Goal: Task Accomplishment & Management: Use online tool/utility

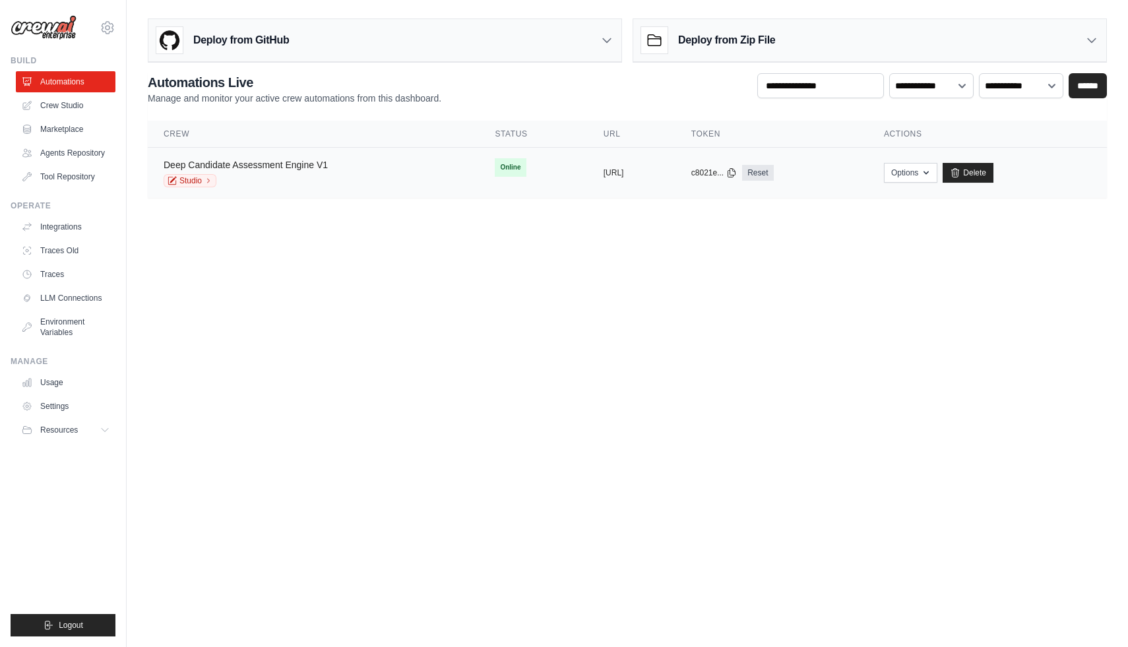
click at [272, 162] on link "Deep Candidate Assessment Engine V1" at bounding box center [246, 165] width 164 height 11
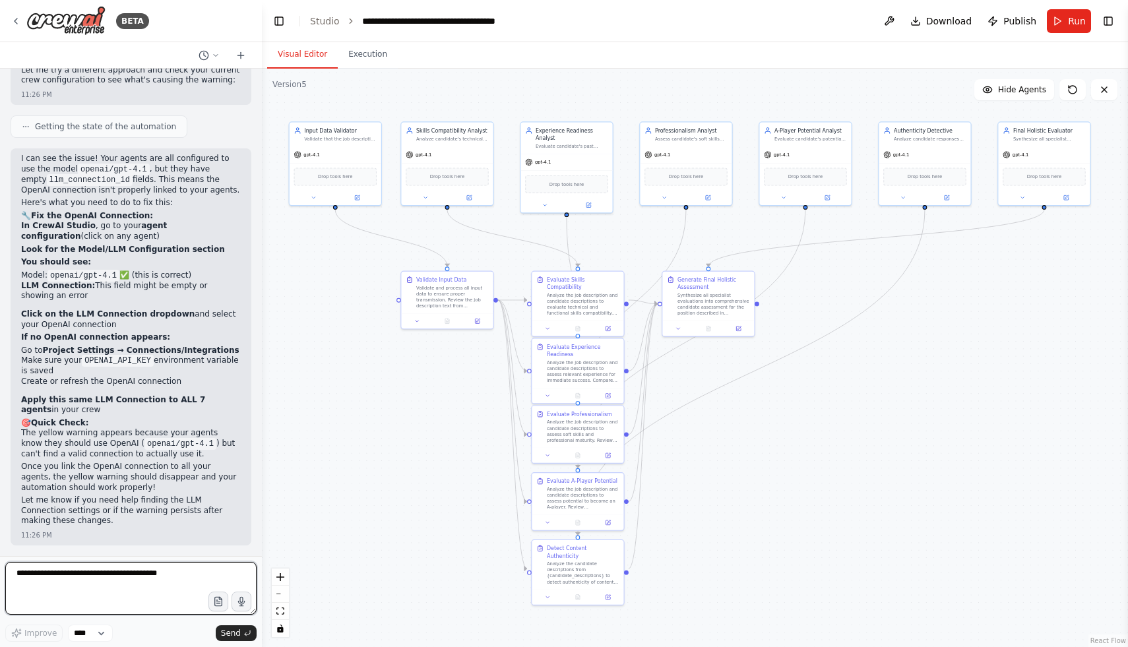
click at [111, 571] on textarea at bounding box center [130, 588] width 251 height 53
type textarea "*"
paste textarea "**********"
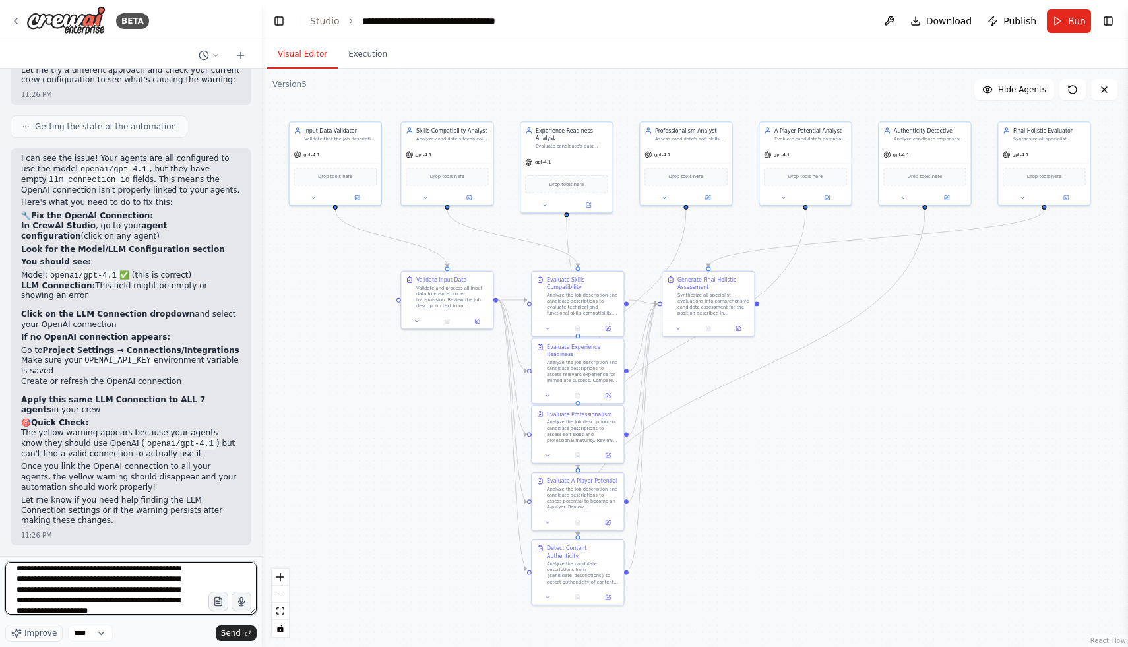
click at [121, 582] on textarea at bounding box center [130, 588] width 251 height 53
type textarea "**********"
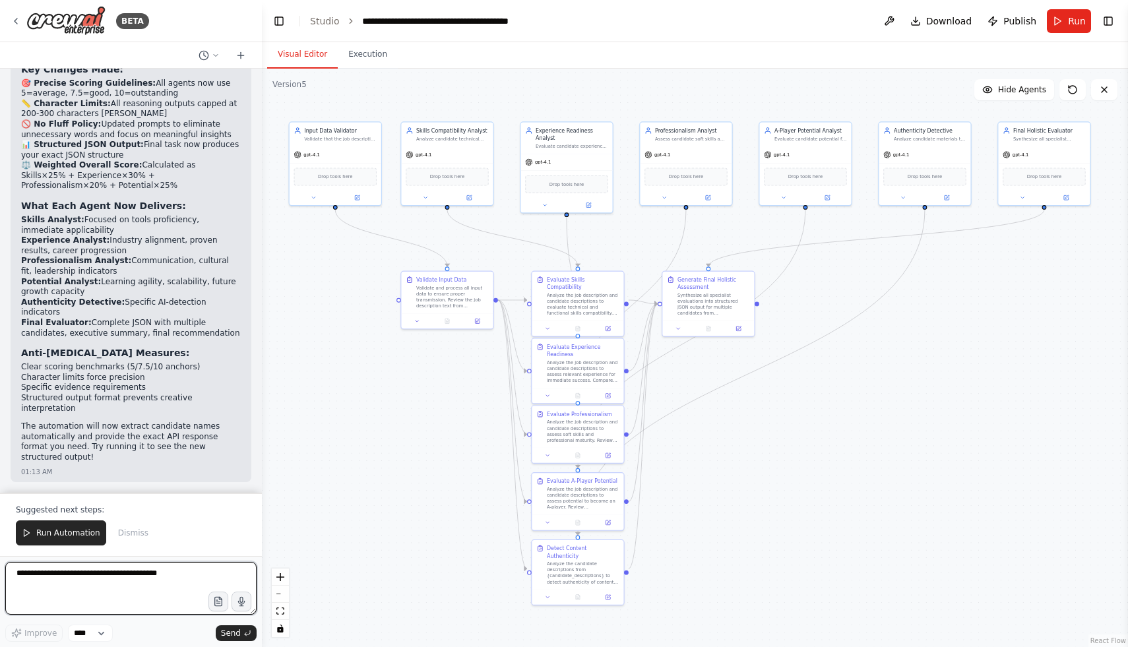
scroll to position [29126, 0]
click at [92, 534] on span "Run Automation" at bounding box center [68, 533] width 64 height 11
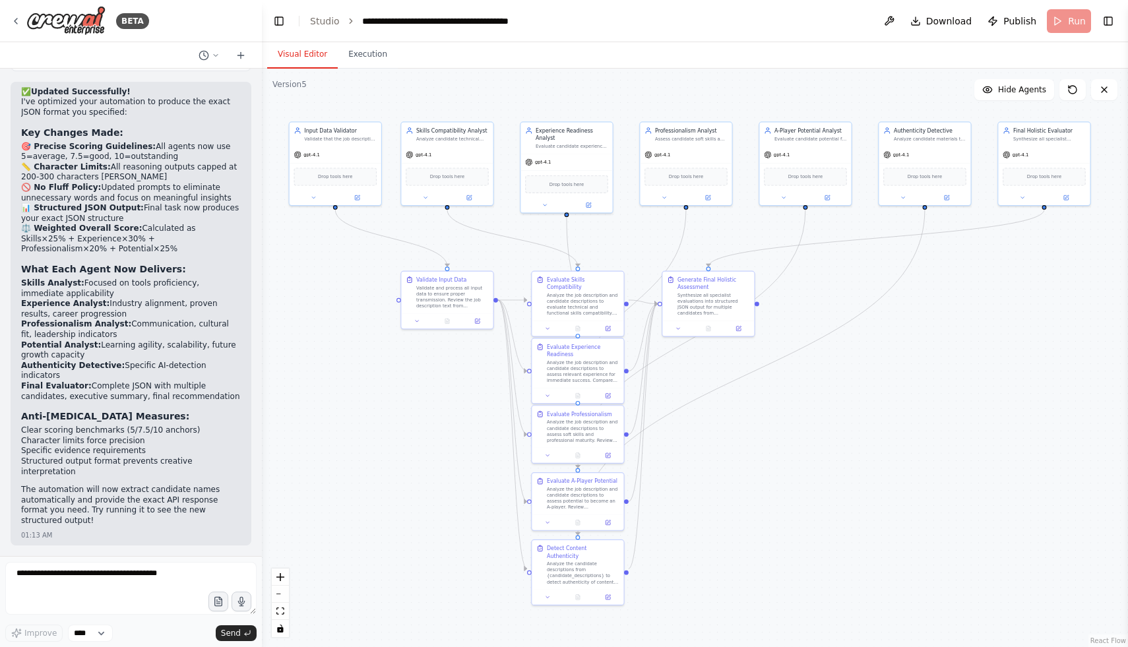
scroll to position [29063, 0]
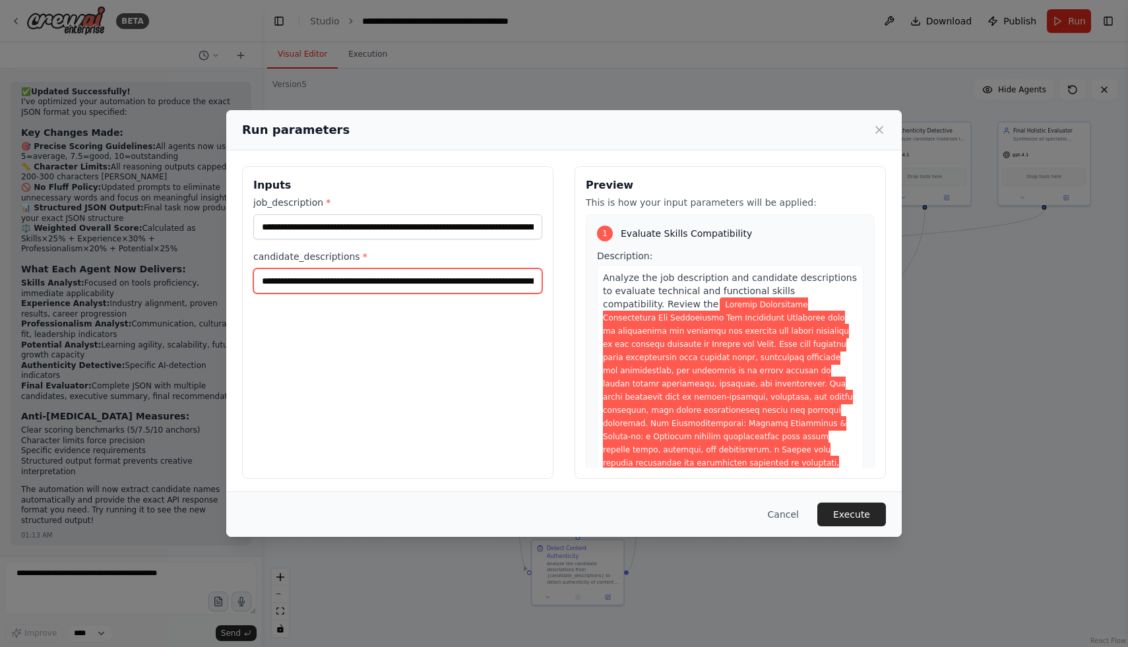
click at [435, 278] on input "candidate_descriptions *" at bounding box center [397, 280] width 289 height 25
paste input "text"
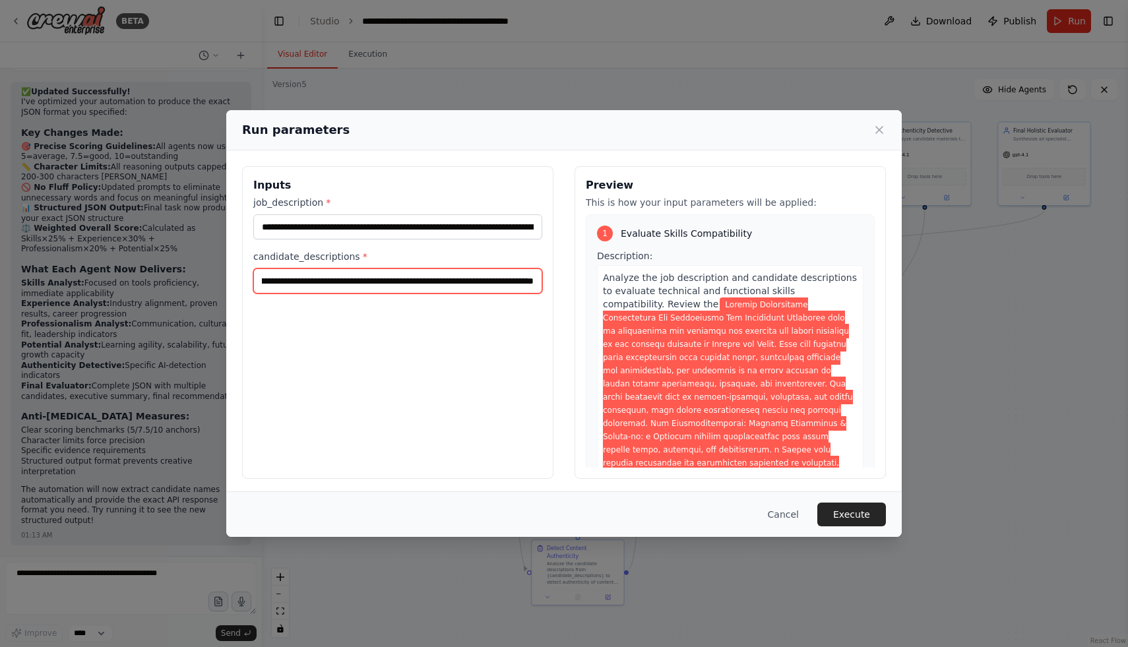
type input "**********"
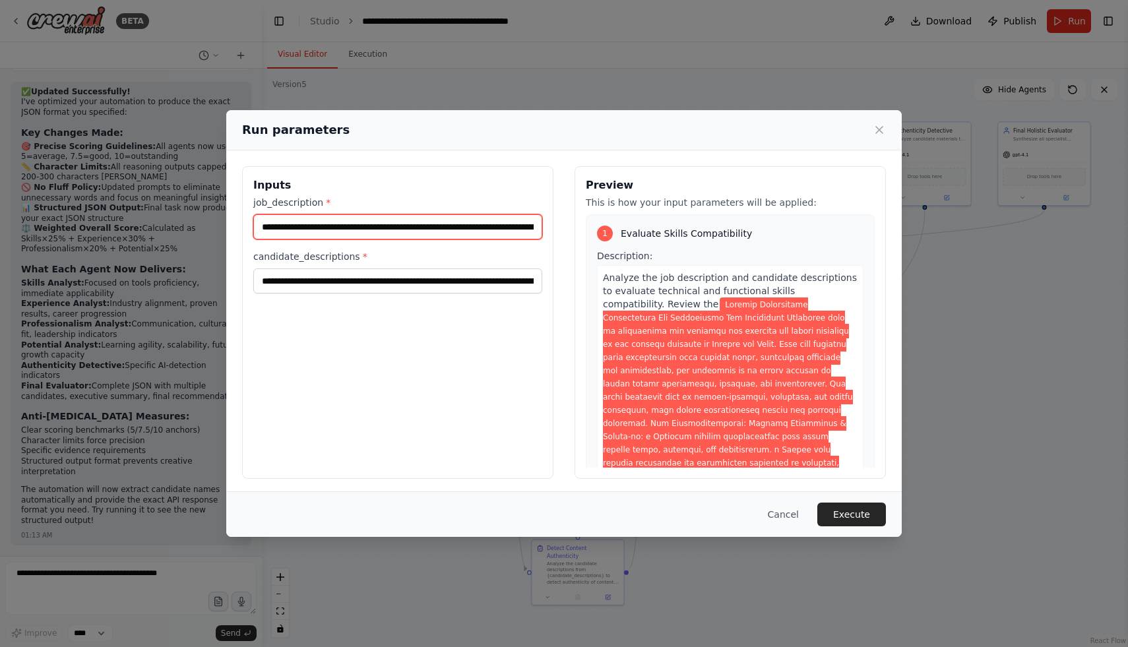
click at [478, 223] on input "job_description *" at bounding box center [397, 226] width 289 height 25
paste input "**********"
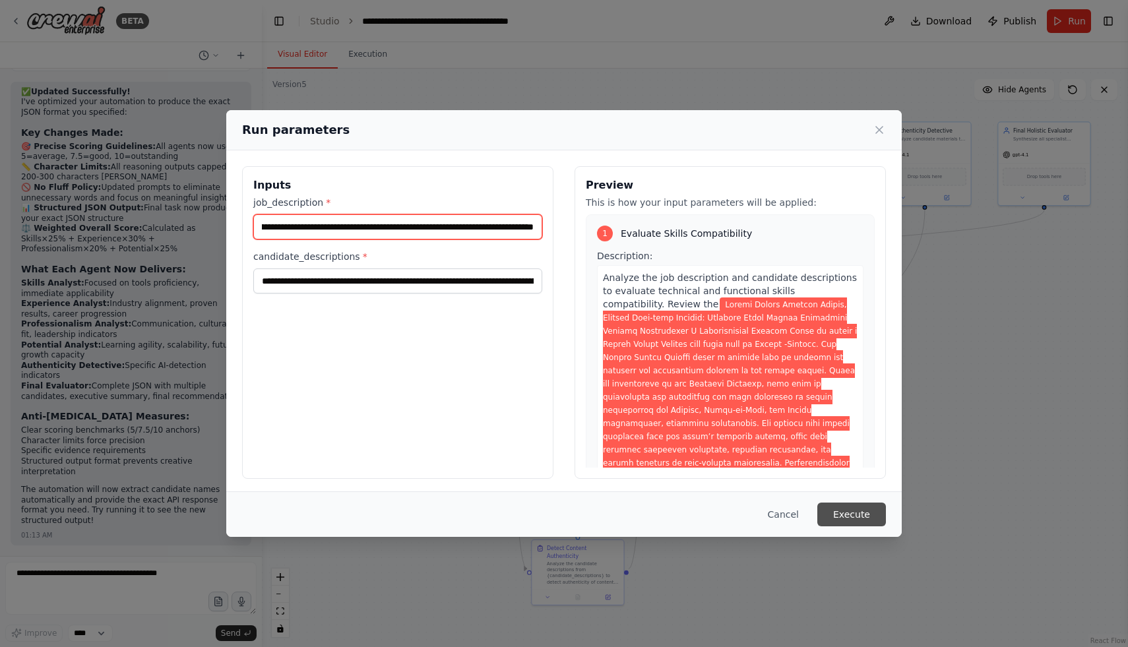
type input "**********"
click at [858, 509] on button "Execute" at bounding box center [851, 515] width 69 height 24
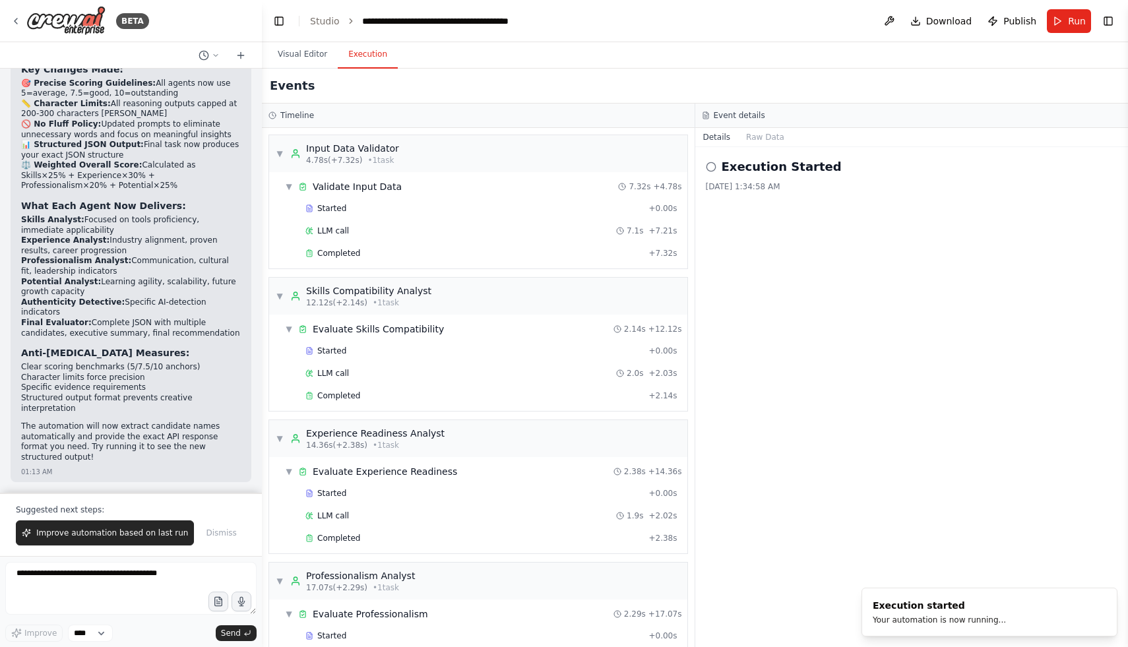
scroll to position [29126, 0]
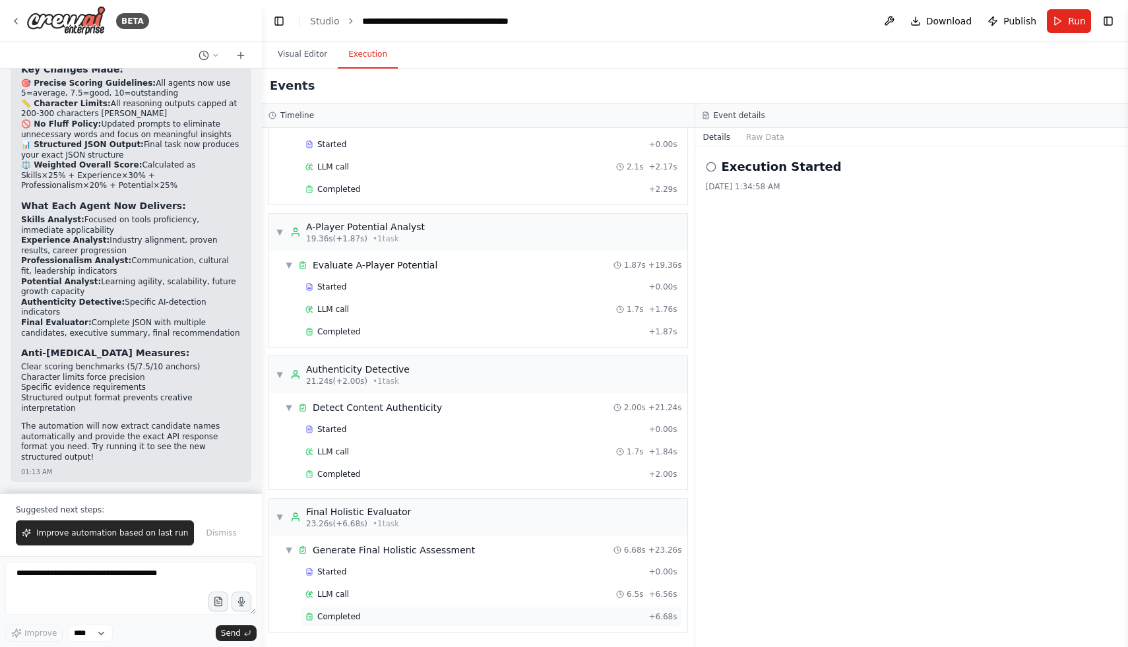
click at [345, 624] on div "Completed + 6.68s" at bounding box center [491, 617] width 381 height 20
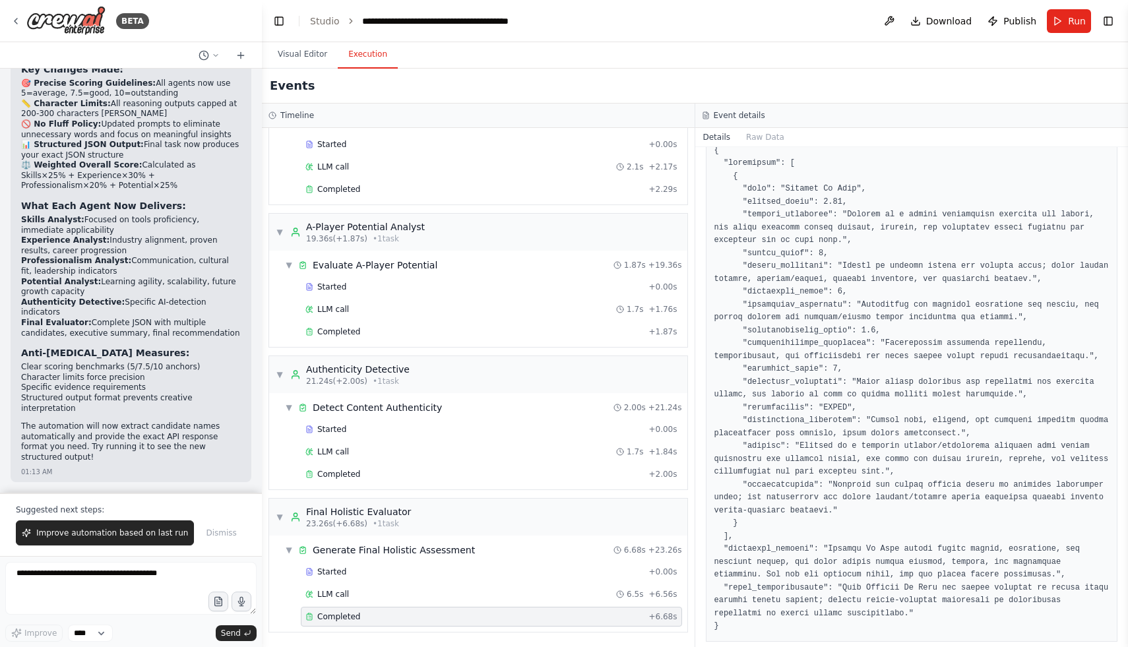
scroll to position [214, 0]
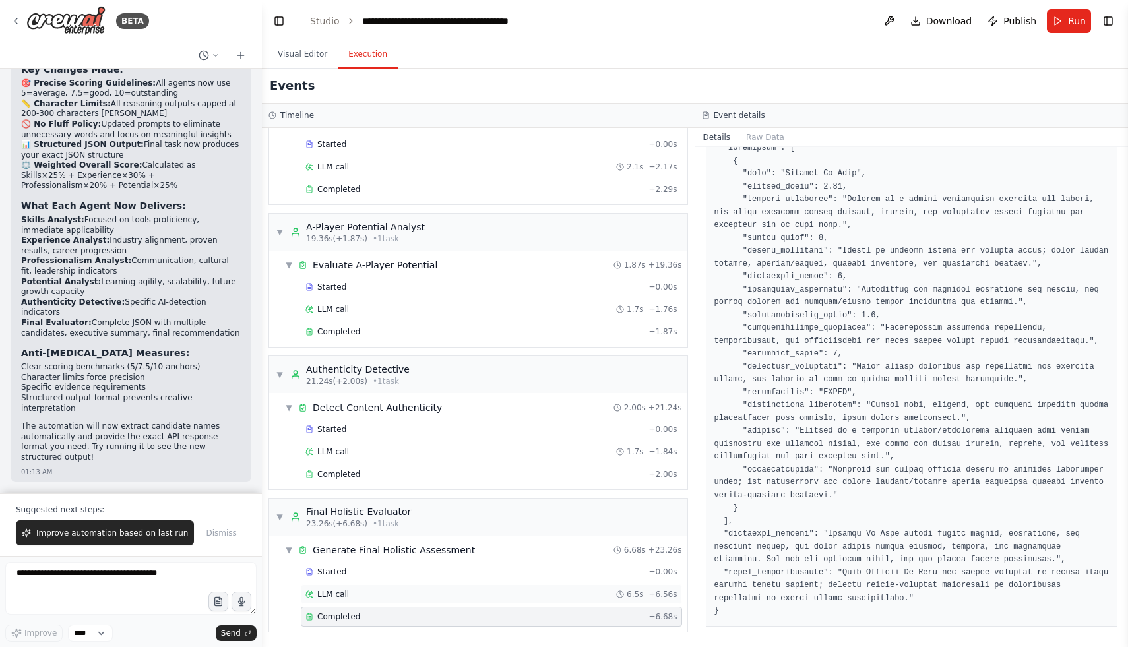
click at [341, 594] on span "LLM call" at bounding box center [333, 594] width 32 height 11
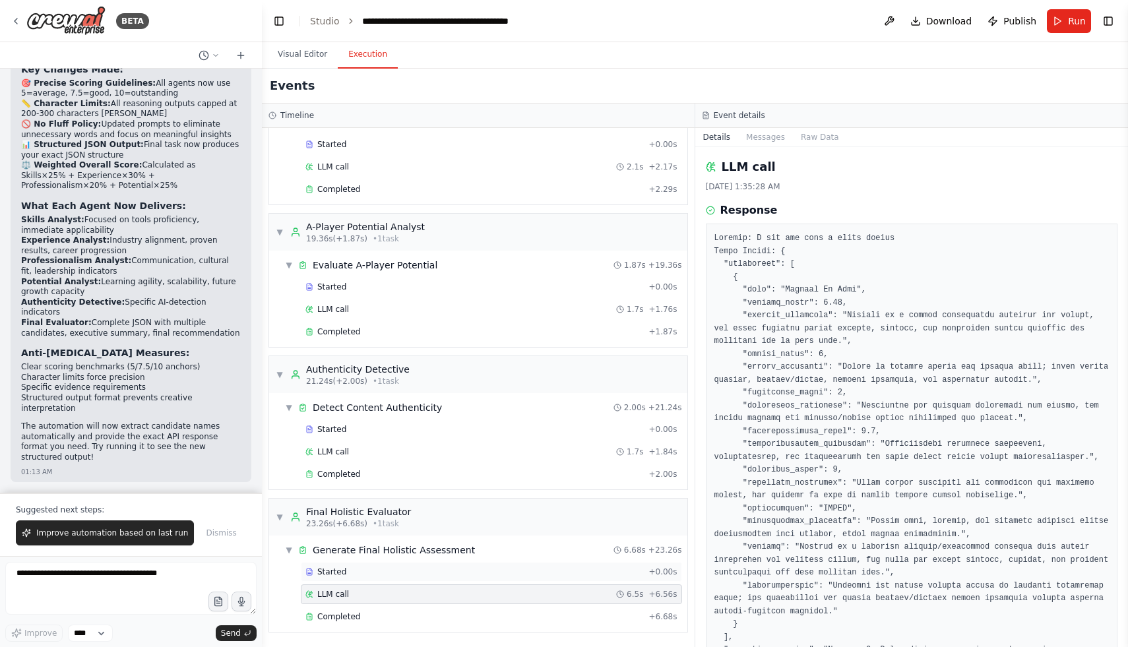
click at [335, 570] on span "Started" at bounding box center [331, 572] width 29 height 11
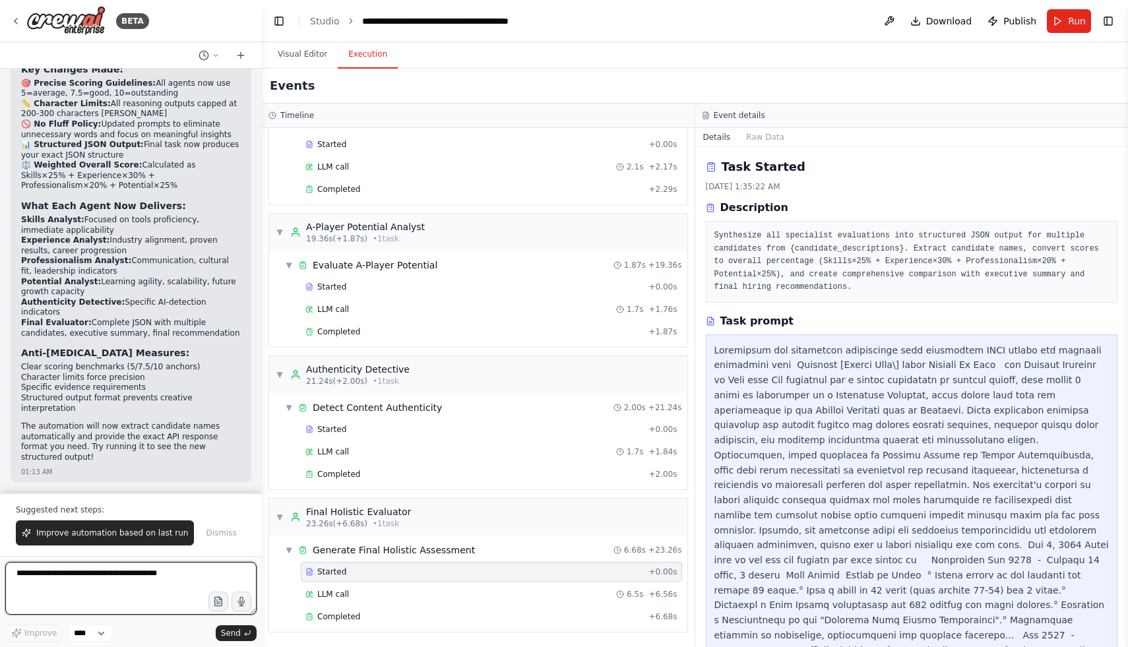
click at [123, 584] on textarea at bounding box center [130, 588] width 251 height 53
type textarea "**********"
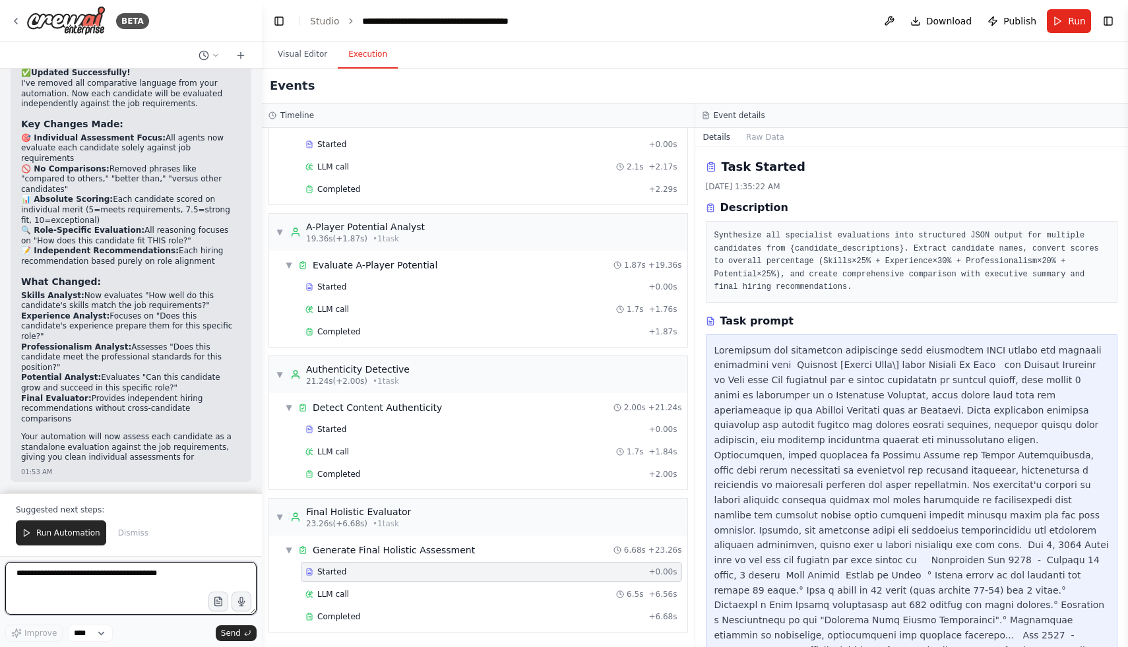
scroll to position [30226, 0]
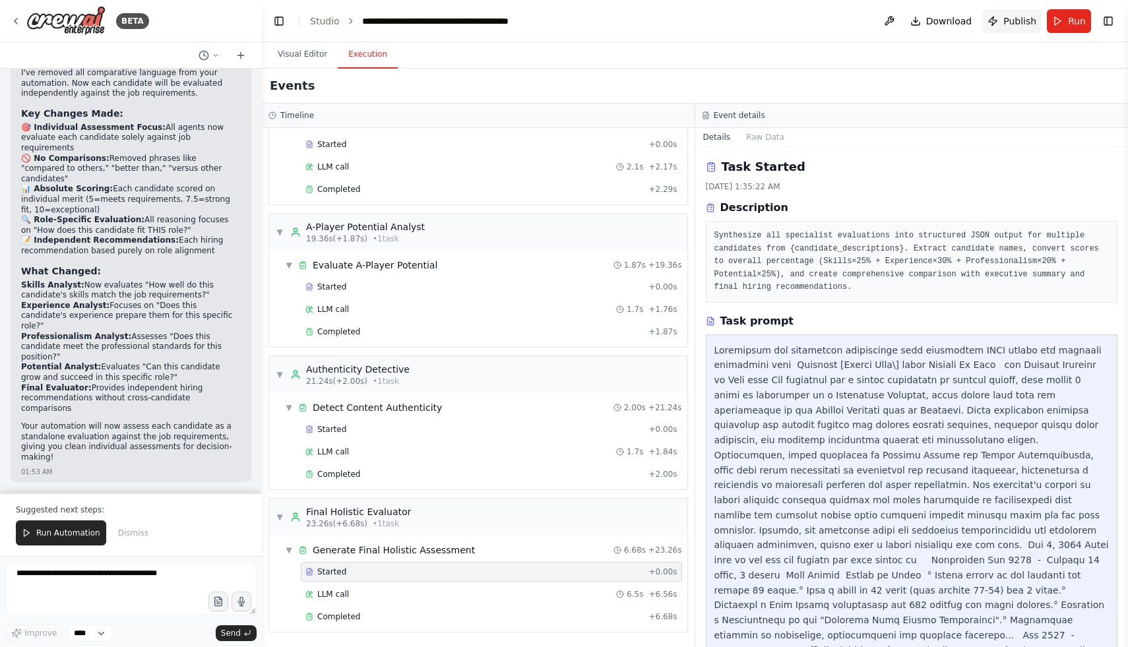
click at [1013, 27] on span "Publish" at bounding box center [1019, 21] width 33 height 13
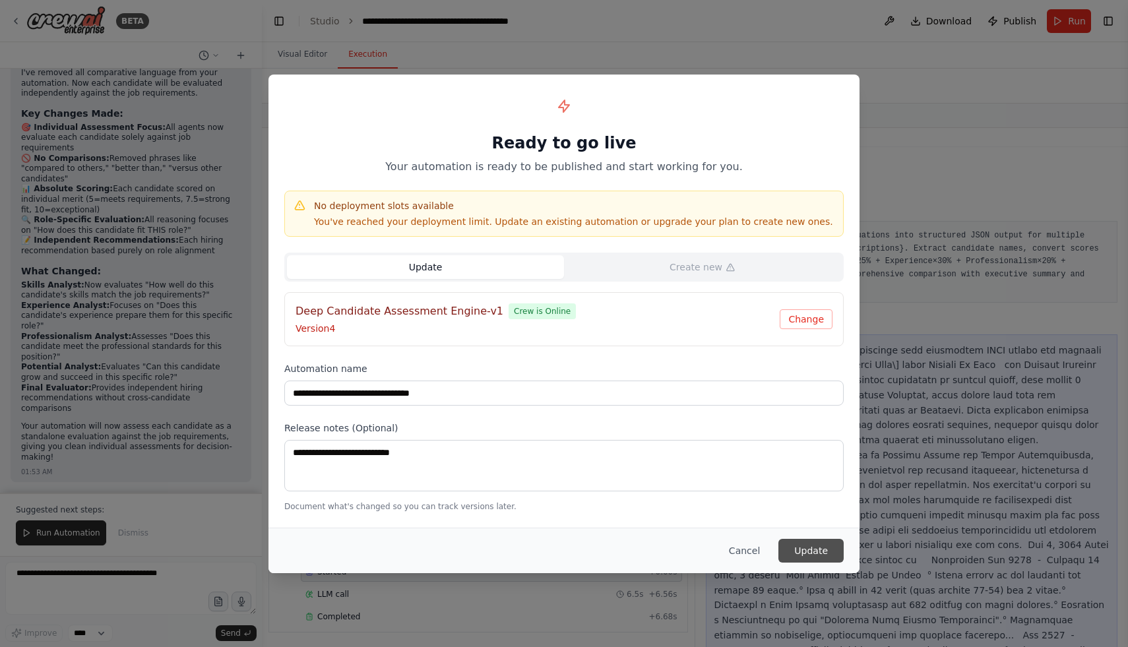
click at [819, 555] on button "Update" at bounding box center [810, 551] width 65 height 24
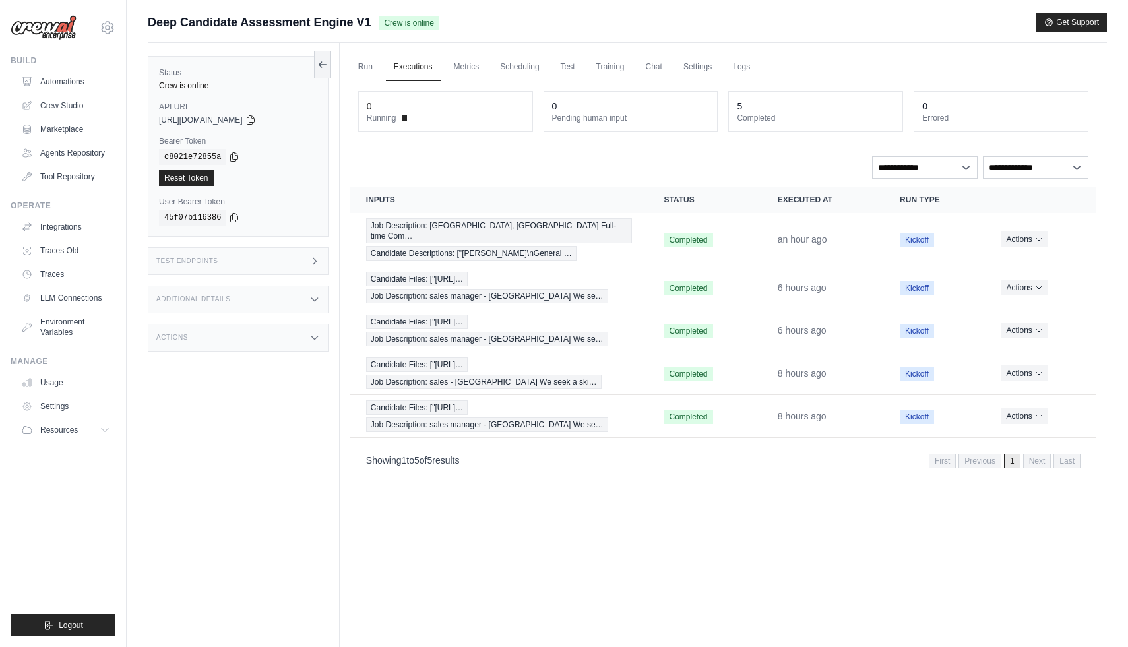
click at [253, 261] on div "Test Endpoints" at bounding box center [238, 261] width 181 height 28
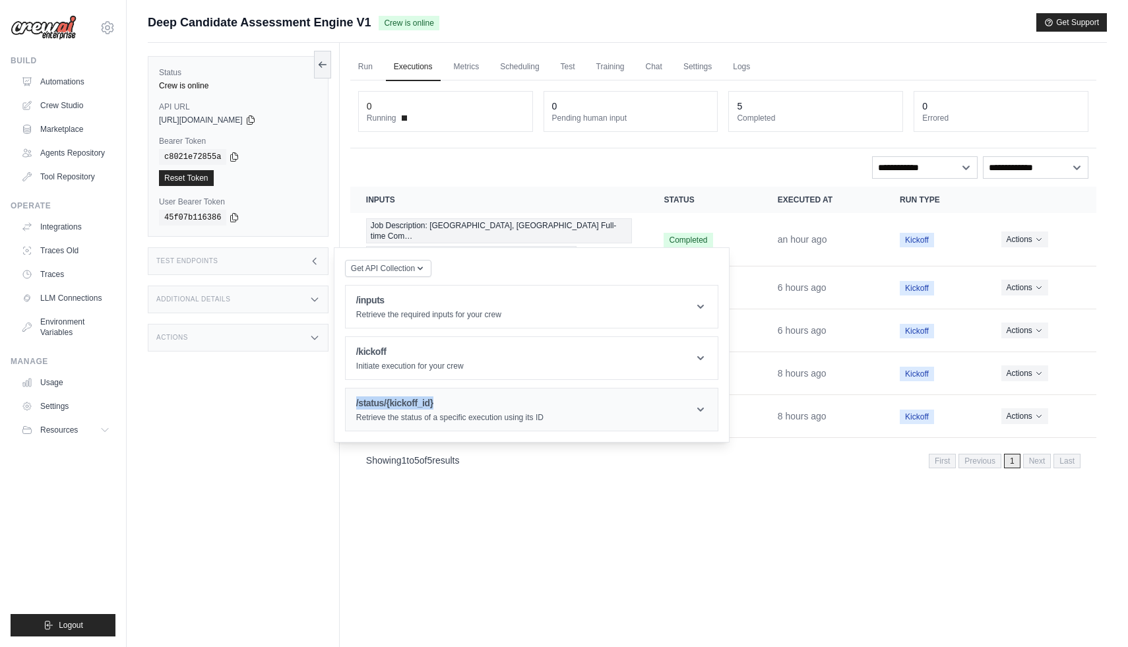
drag, startPoint x: 345, startPoint y: 402, endPoint x: 491, endPoint y: 402, distance: 145.8
click at [491, 402] on article "/status/{kickoff_id} Retrieve the status of a specific execution using its ID P…" at bounding box center [531, 410] width 373 height 44
copy h1 "/status/{kickoff_id}"
click at [514, 503] on div "Run Executions Metrics Scheduling Test Training Chat Settings Logs 0 Running 0 …" at bounding box center [723, 366] width 767 height 647
click at [416, 403] on h1 "/status/{kickoff_id}" at bounding box center [449, 402] width 187 height 13
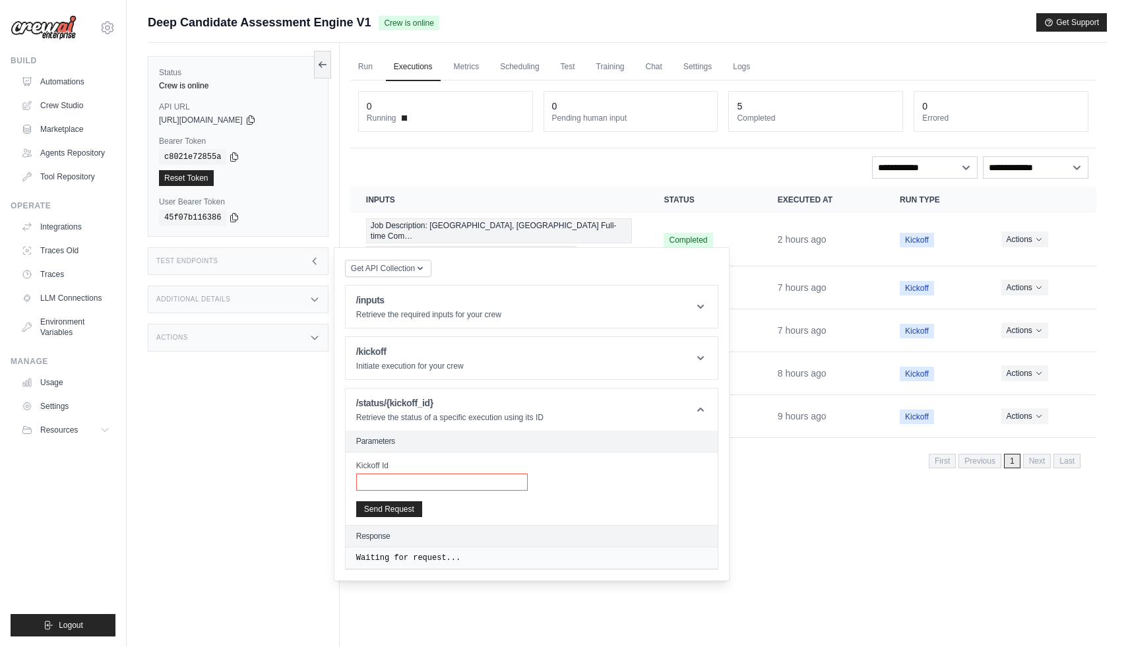
click at [375, 482] on input "Kickoff Id" at bounding box center [442, 482] width 172 height 17
paste input "**********"
type input "**********"
click at [385, 510] on button "Send Request" at bounding box center [389, 509] width 66 height 16
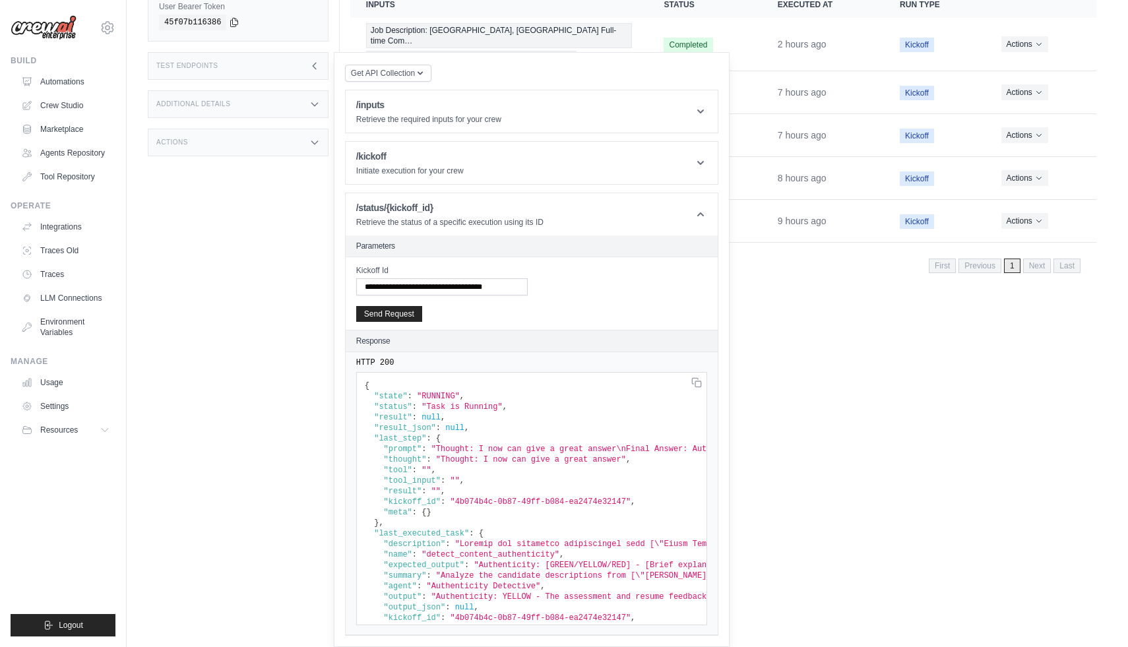
scroll to position [49, 0]
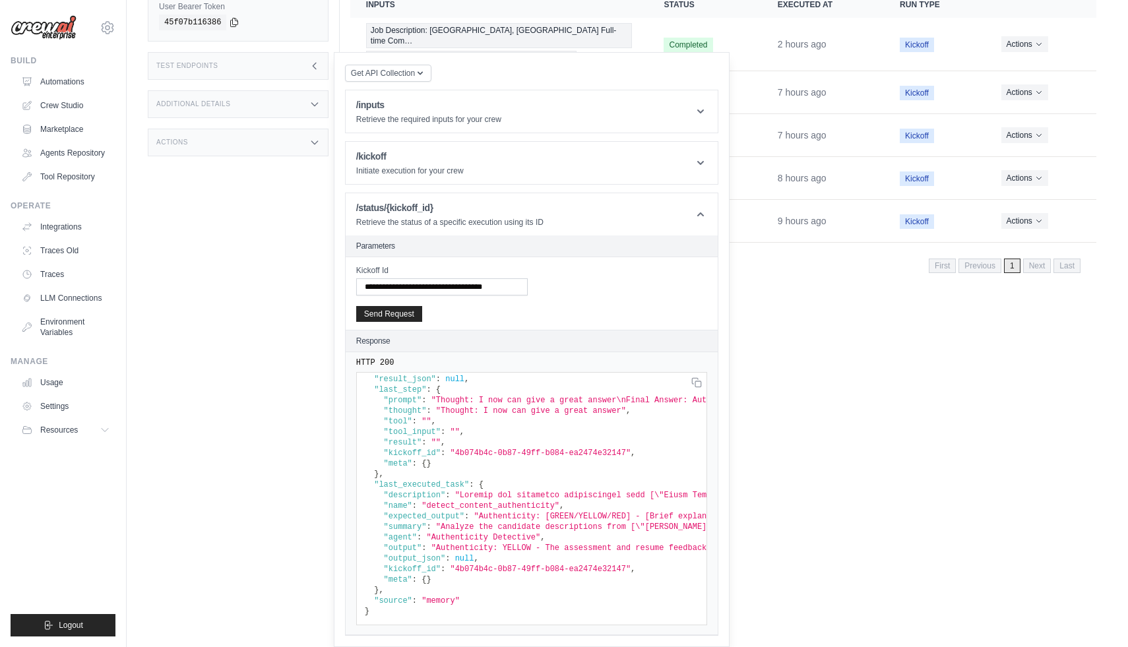
click at [792, 397] on div "Run Executions Metrics Scheduling Test Training Chat Settings Logs 0 Running 0 …" at bounding box center [723, 171] width 767 height 647
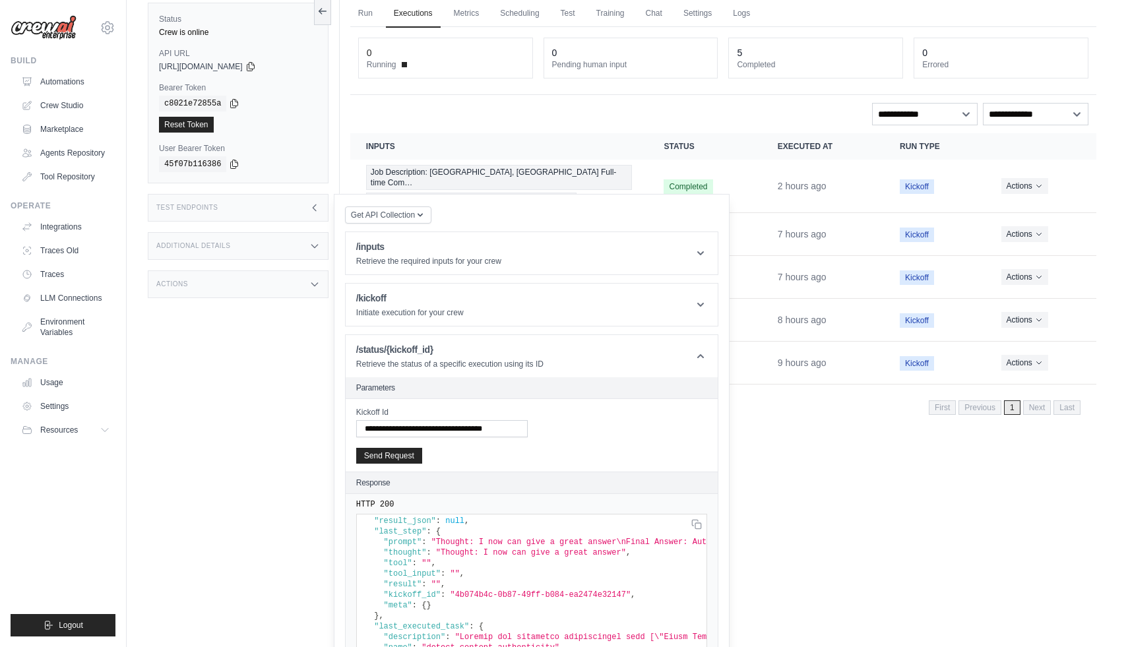
scroll to position [23, 0]
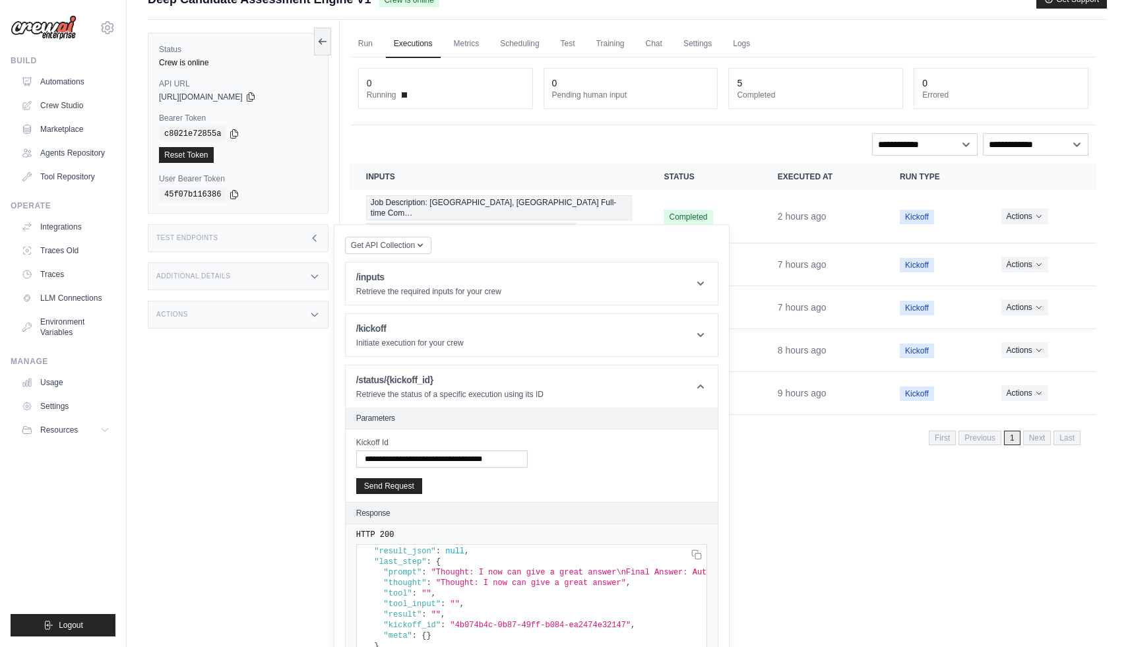
click at [317, 241] on icon at bounding box center [314, 238] width 11 height 11
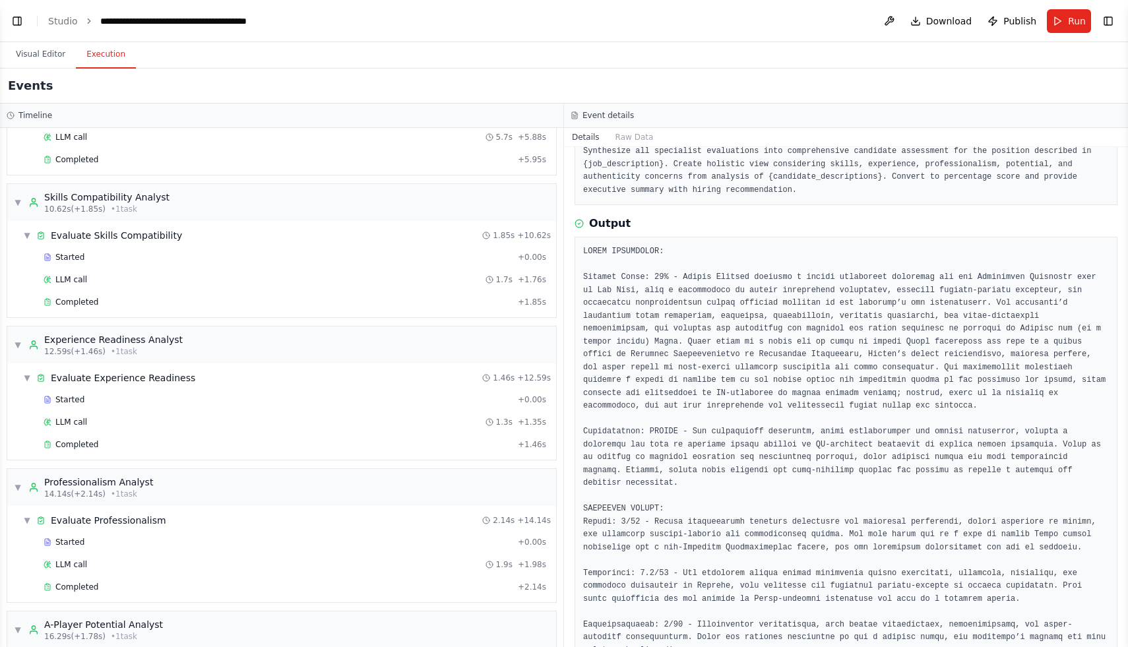
scroll to position [26, 0]
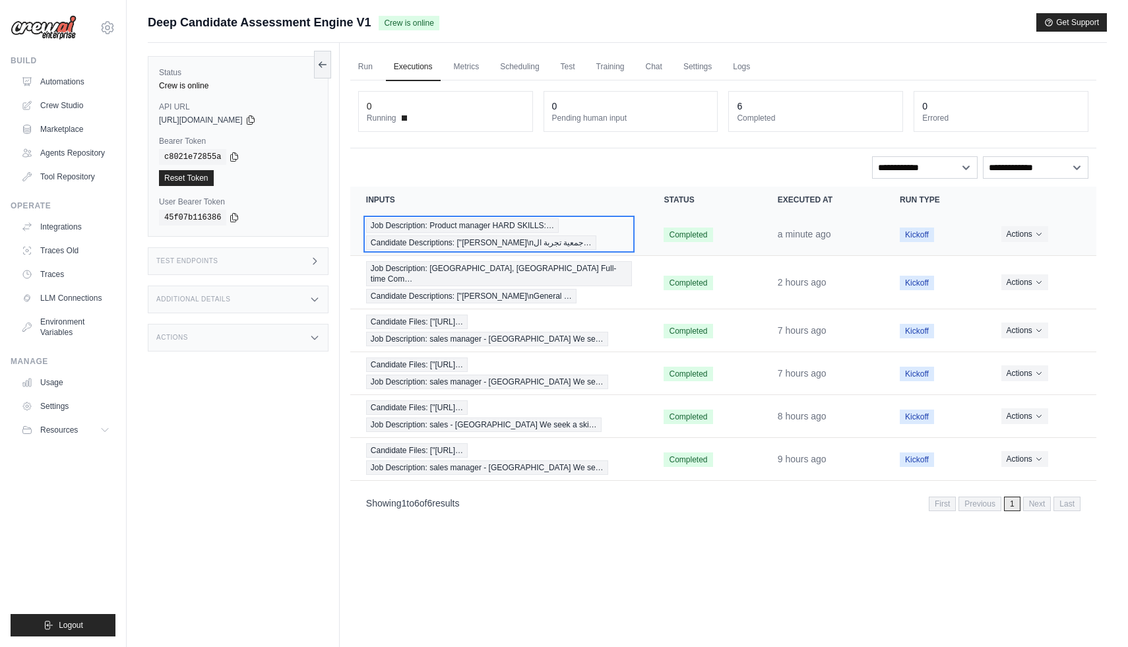
click at [623, 239] on div "Job Description: Product manager HARD SKILLS:… Candidate Descriptions: ["[PERSO…" at bounding box center [499, 234] width 267 height 32
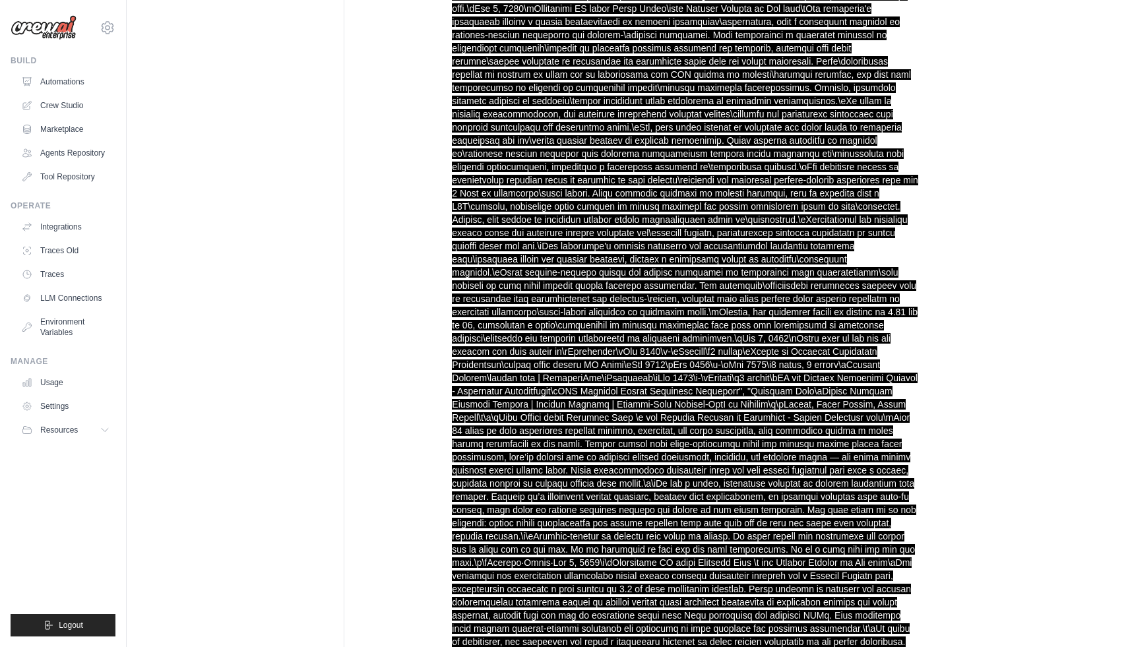
scroll to position [646, 0]
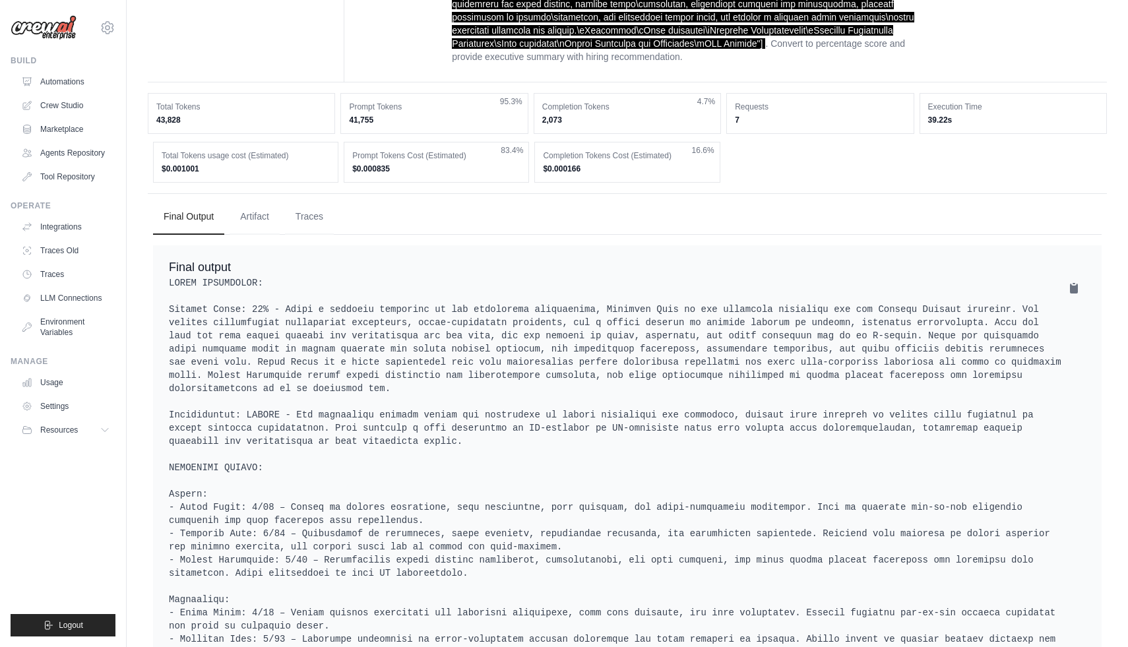
scroll to position [21316, 0]
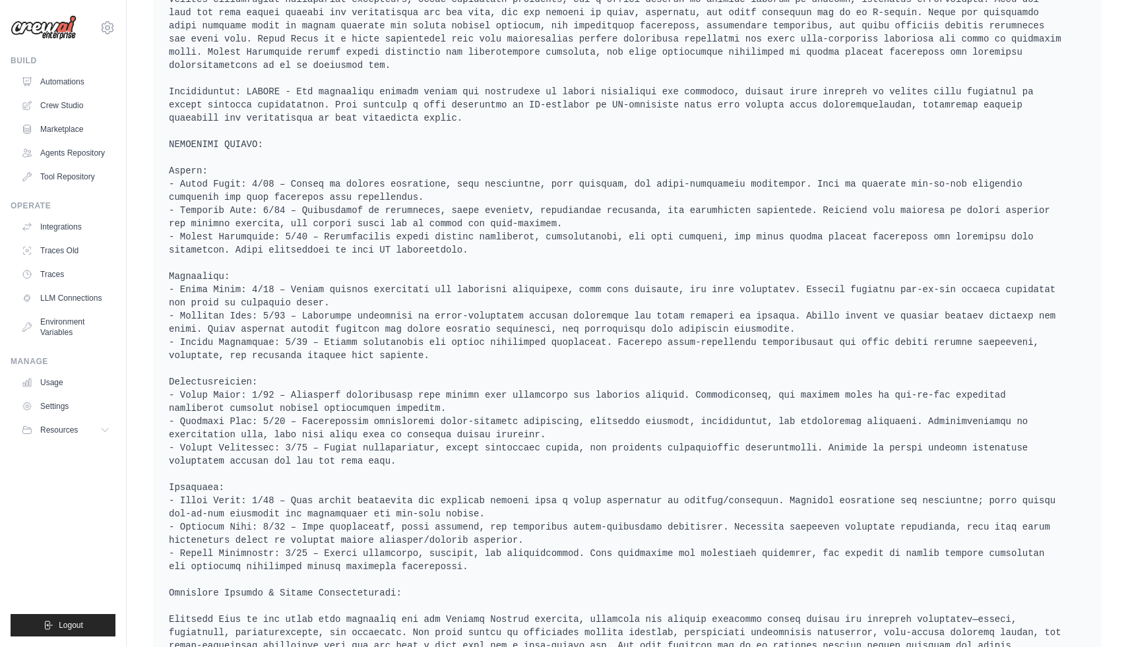
click at [414, 394] on pre at bounding box center [627, 395] width 917 height 884
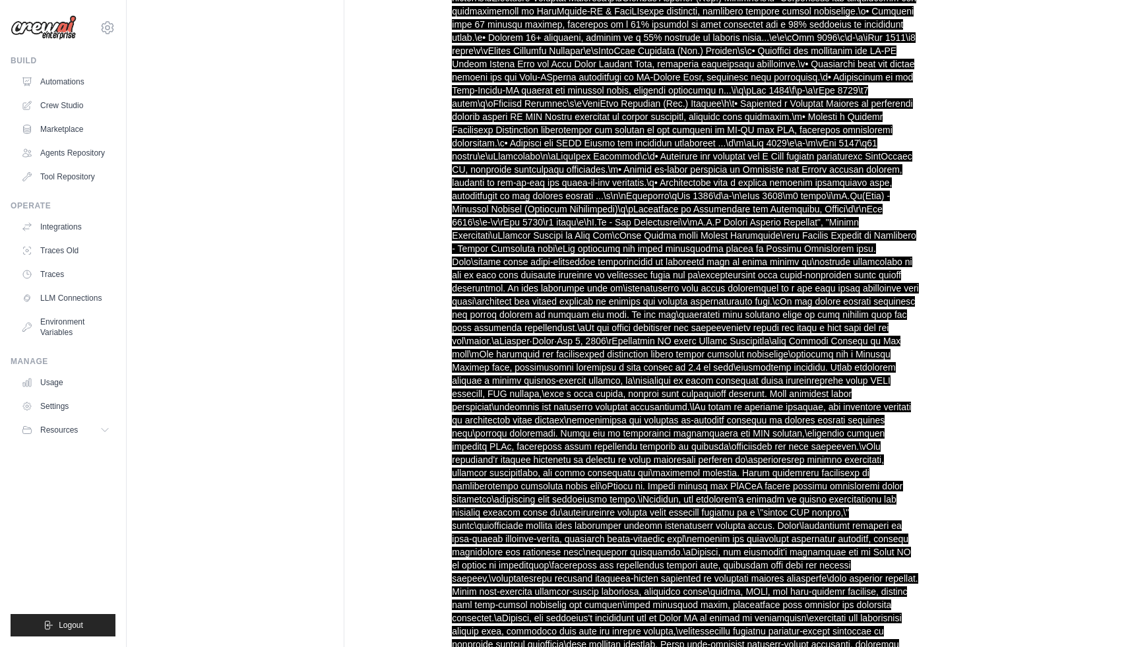
scroll to position [0, 0]
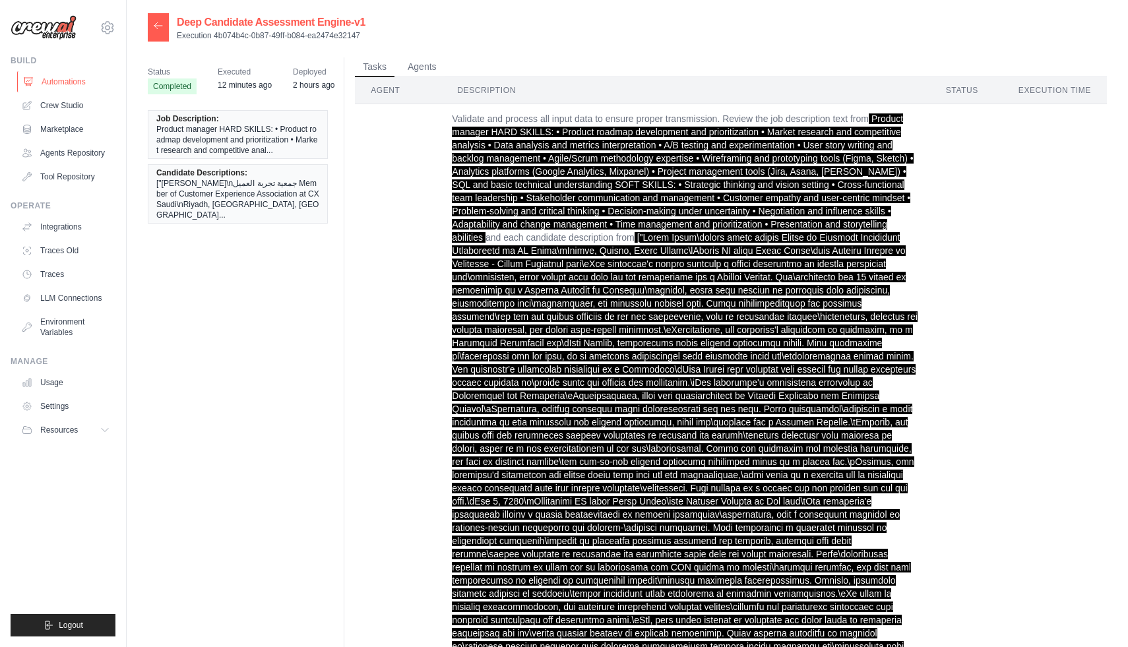
click at [73, 77] on link "Automations" at bounding box center [67, 81] width 100 height 21
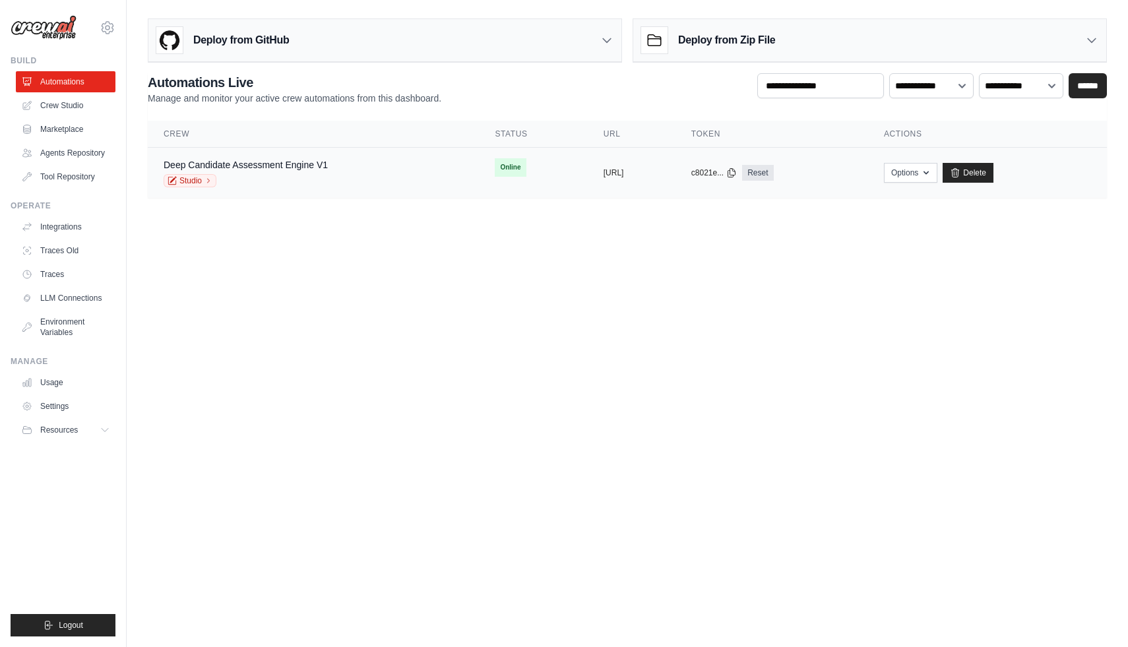
click at [588, 166] on td "copied [URL]" at bounding box center [632, 173] width 88 height 51
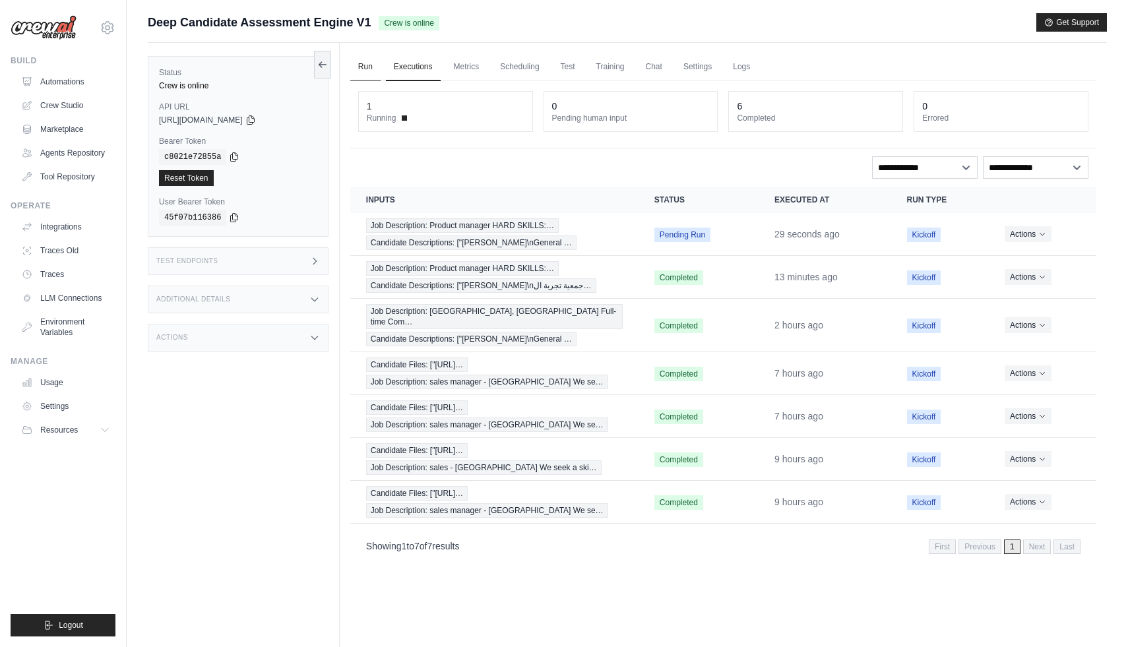
click at [366, 66] on link "Run" at bounding box center [365, 67] width 30 height 28
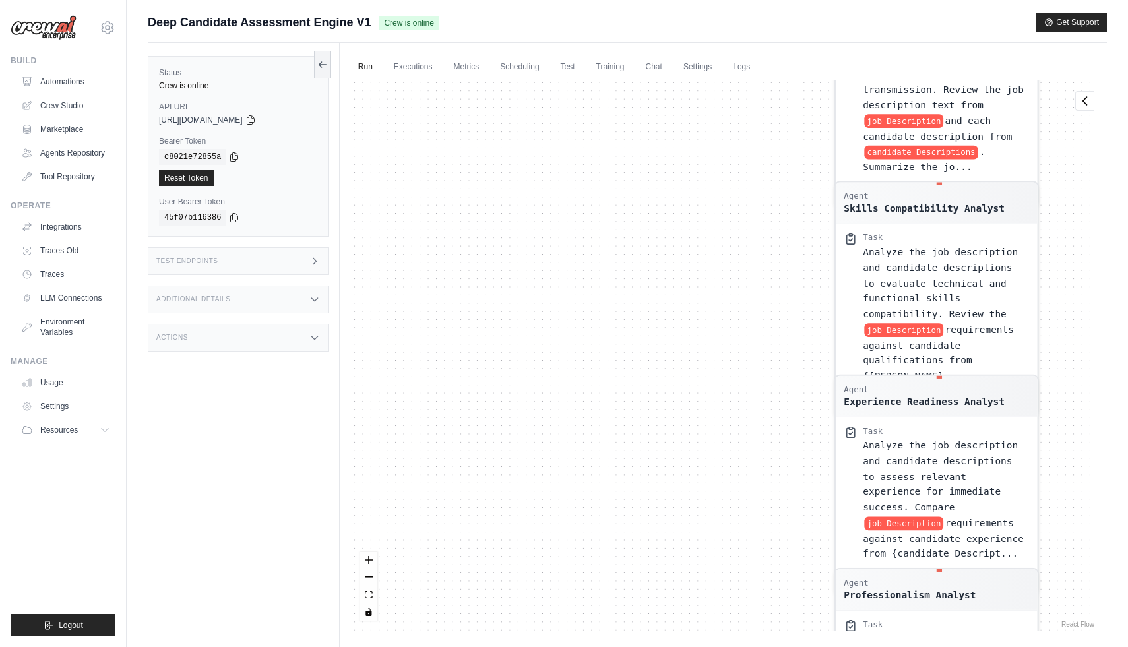
drag, startPoint x: 522, startPoint y: 233, endPoint x: 522, endPoint y: 518, distance: 285.0
click at [522, 509] on div "Agent Input Data Validator Task Validate and process all input data to ensure p…" at bounding box center [723, 355] width 746 height 550
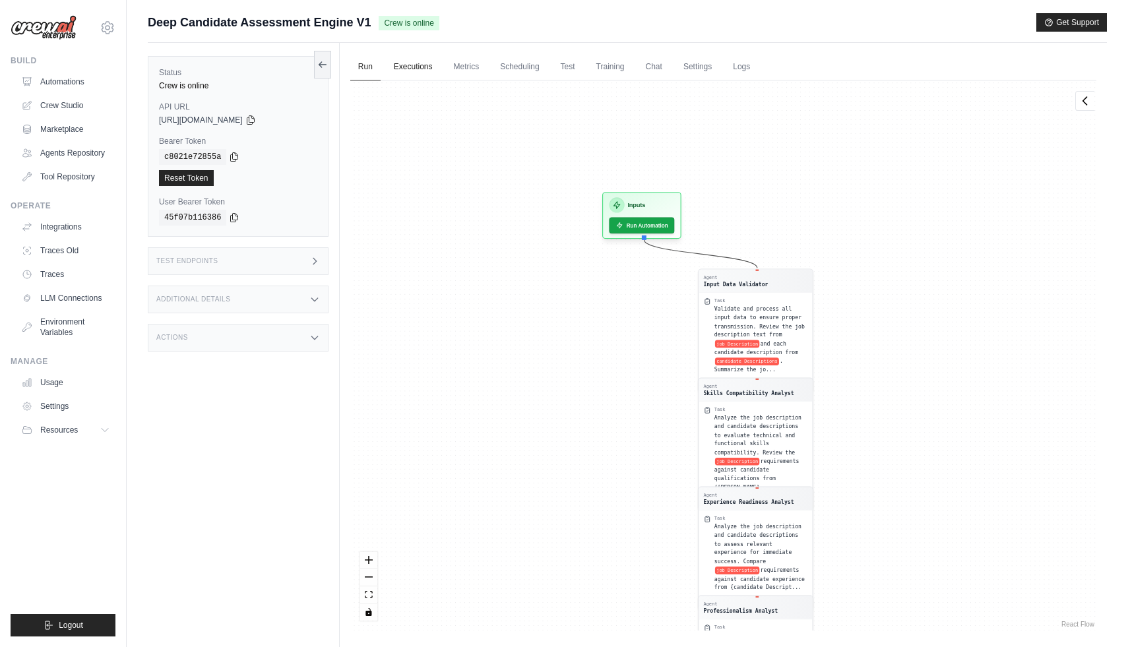
click at [418, 62] on link "Executions" at bounding box center [413, 67] width 55 height 28
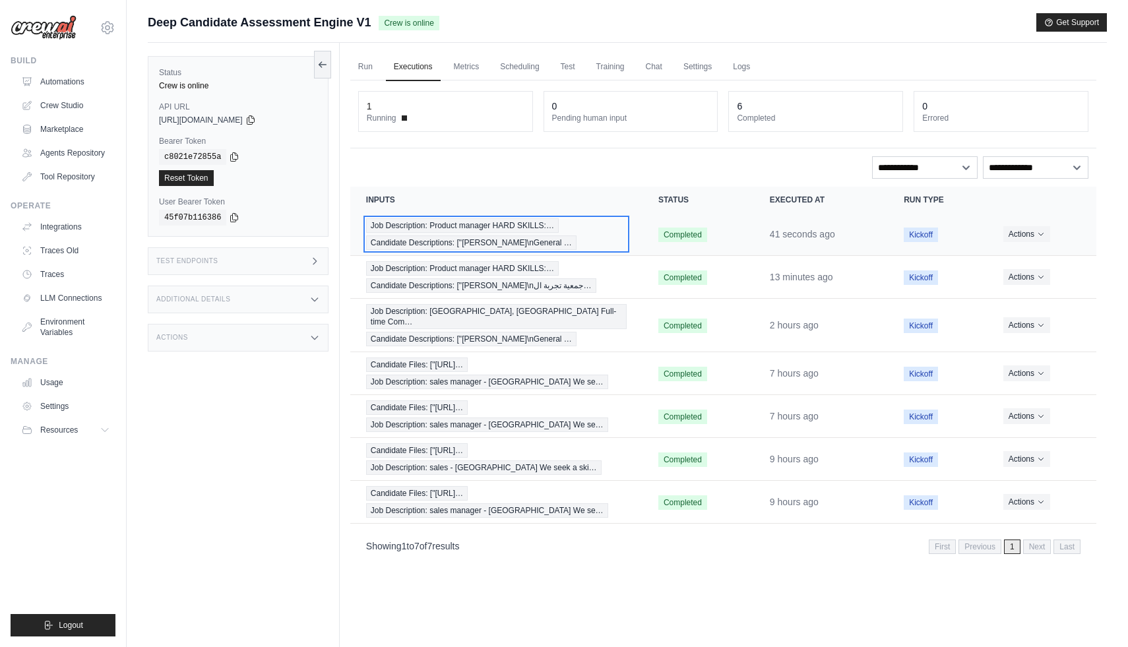
click at [522, 232] on span "Job Description: Product manager HARD SKILLS:…" at bounding box center [462, 225] width 193 height 15
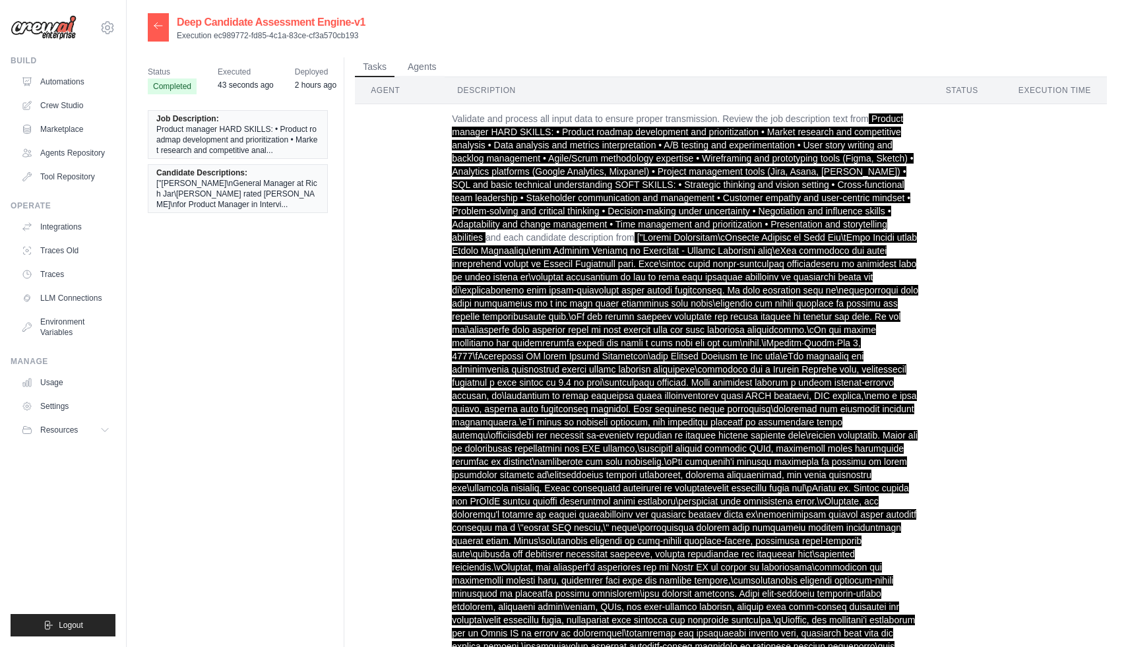
click at [390, 92] on th "Agent" at bounding box center [398, 90] width 86 height 27
click at [378, 90] on th "Agent" at bounding box center [398, 90] width 86 height 27
click at [478, 84] on th "Description" at bounding box center [685, 90] width 488 height 27
click at [383, 82] on th "Agent" at bounding box center [398, 90] width 86 height 27
click at [418, 63] on button "Agents" at bounding box center [422, 67] width 45 height 20
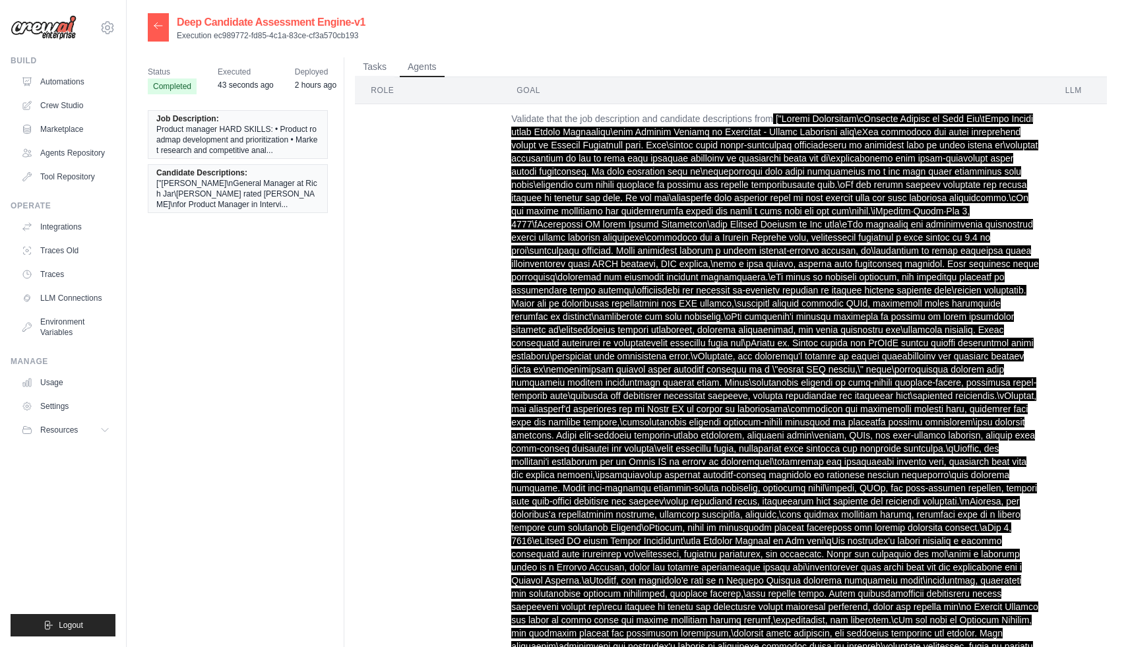
click at [234, 131] on span "Product manager HARD SKILLS: • Product roadmap development and prioritization •…" at bounding box center [237, 140] width 163 height 32
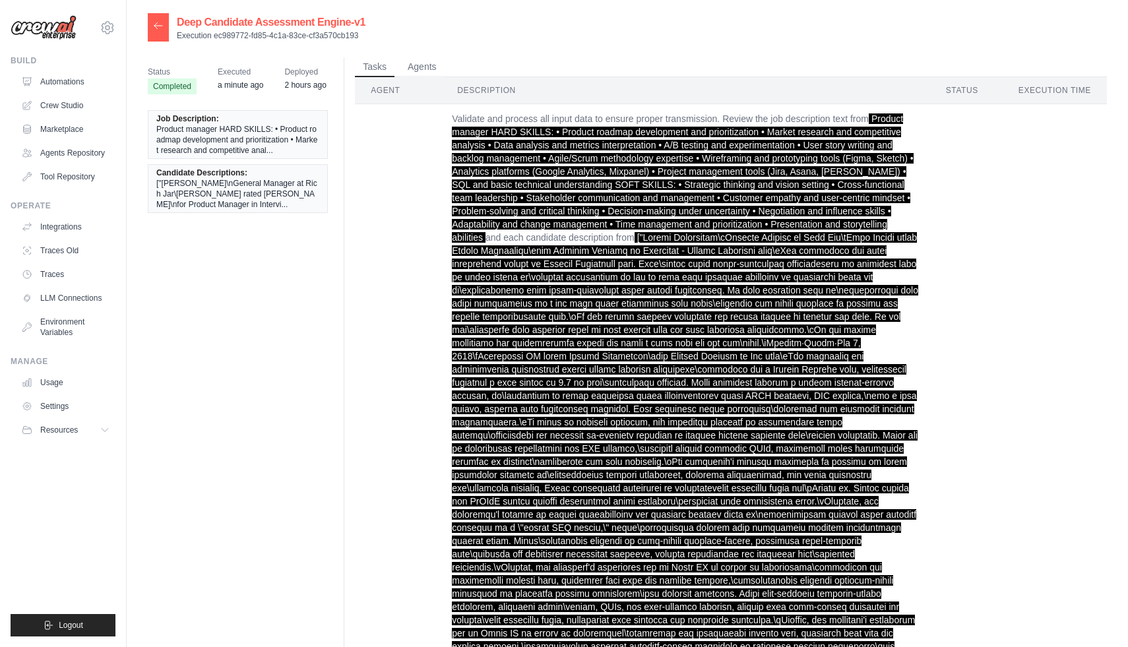
click at [387, 96] on th "Agent" at bounding box center [398, 90] width 86 height 27
click at [387, 82] on th "Agent" at bounding box center [398, 90] width 86 height 27
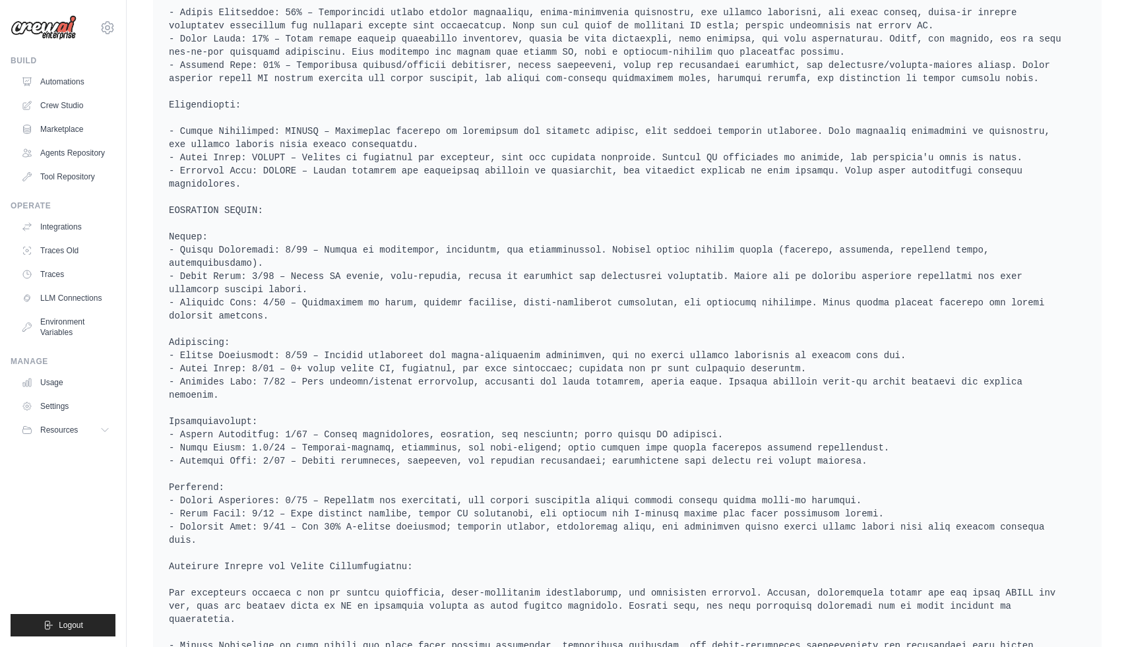
scroll to position [22148, 0]
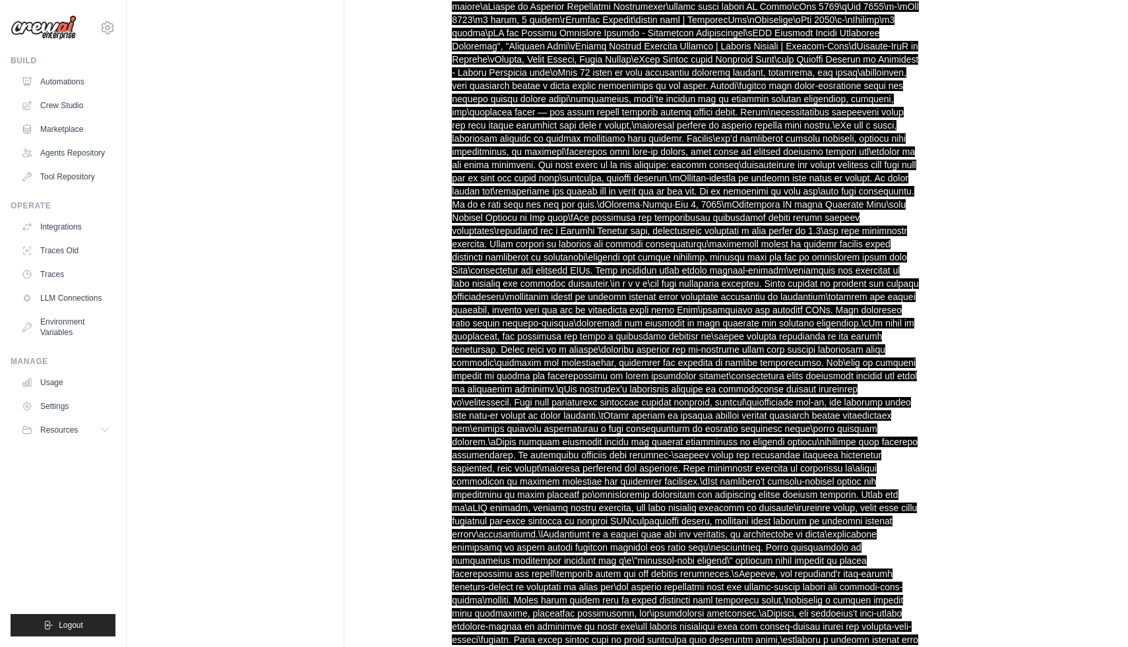
scroll to position [0, 0]
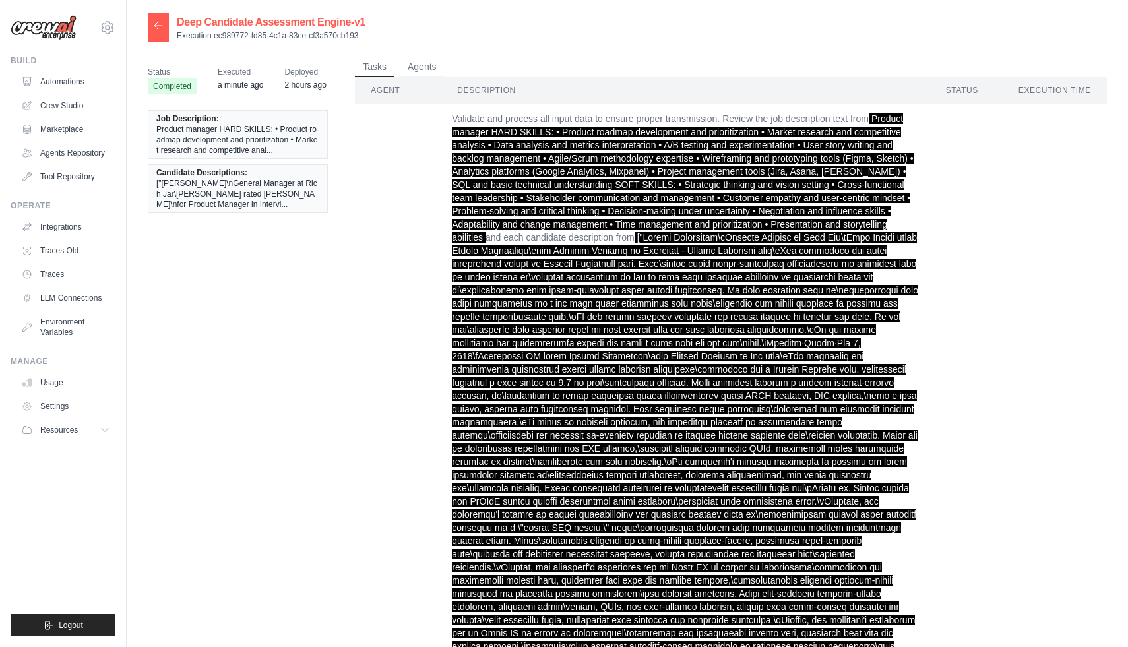
click at [156, 29] on icon at bounding box center [158, 25] width 11 height 11
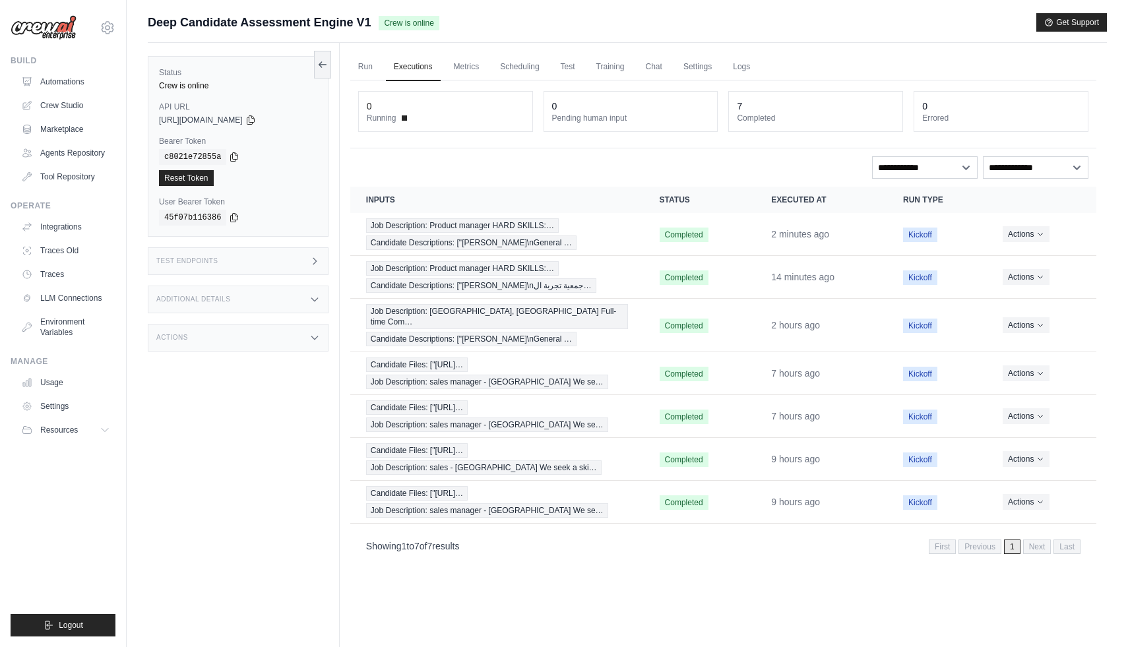
click at [258, 264] on div "Test Endpoints" at bounding box center [238, 261] width 181 height 28
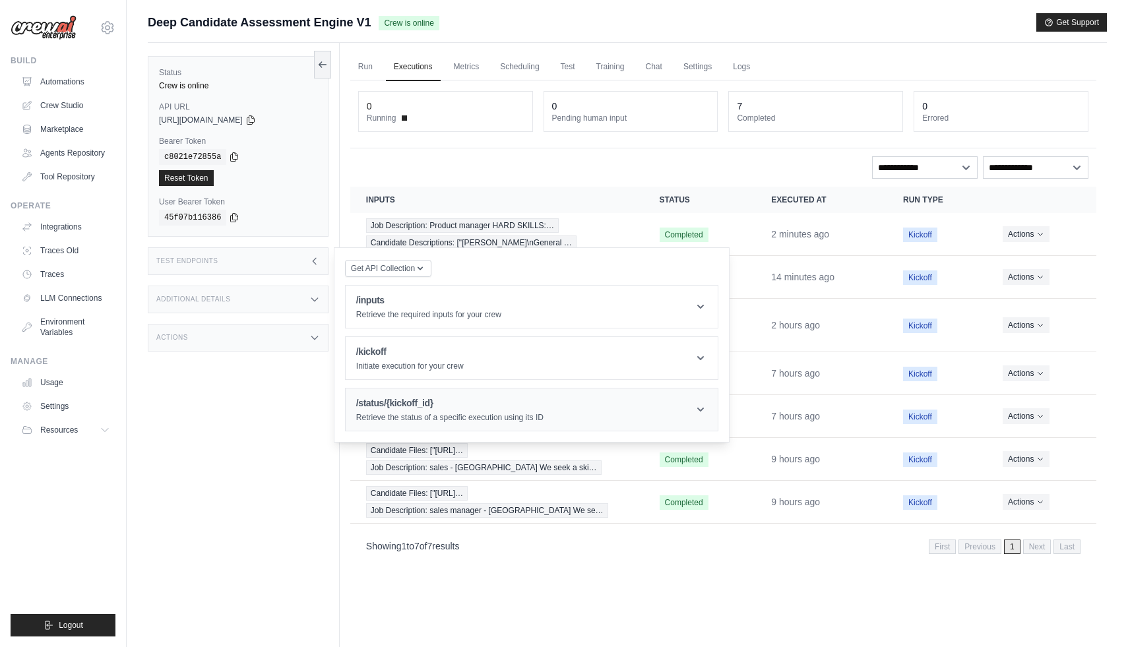
click at [423, 411] on div "/status/{kickoff_id} Retrieve the status of a specific execution using its ID" at bounding box center [449, 409] width 187 height 26
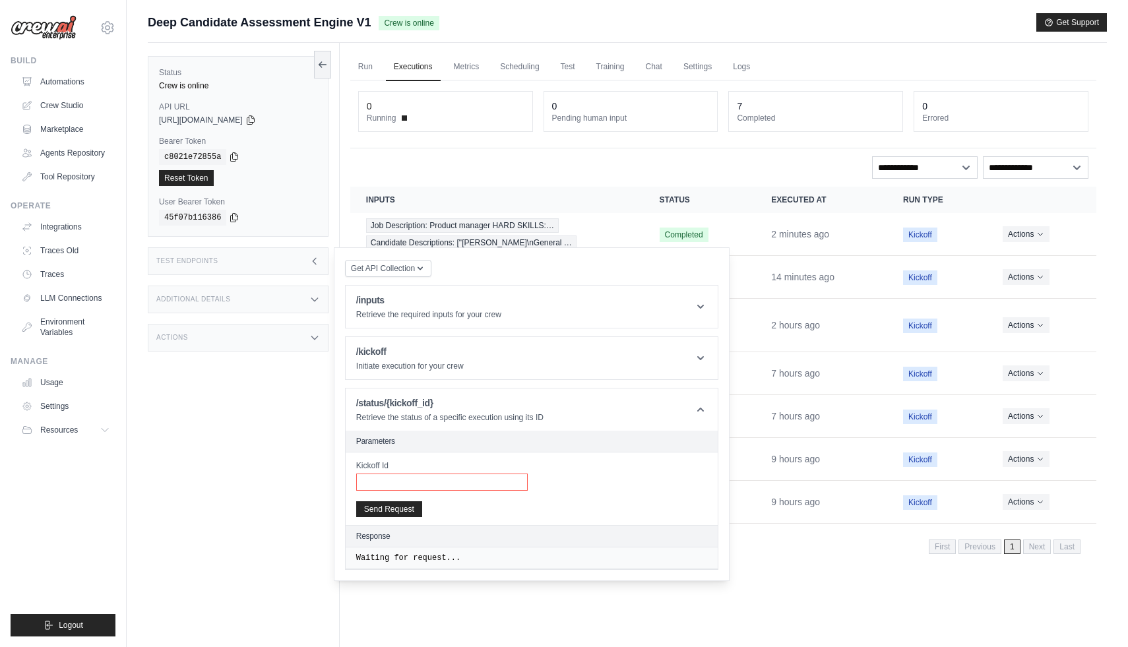
click at [402, 476] on input "Kickoff Id" at bounding box center [442, 482] width 172 height 17
paste input "**********"
type input "**********"
click at [394, 514] on button "Send Request" at bounding box center [389, 509] width 66 height 16
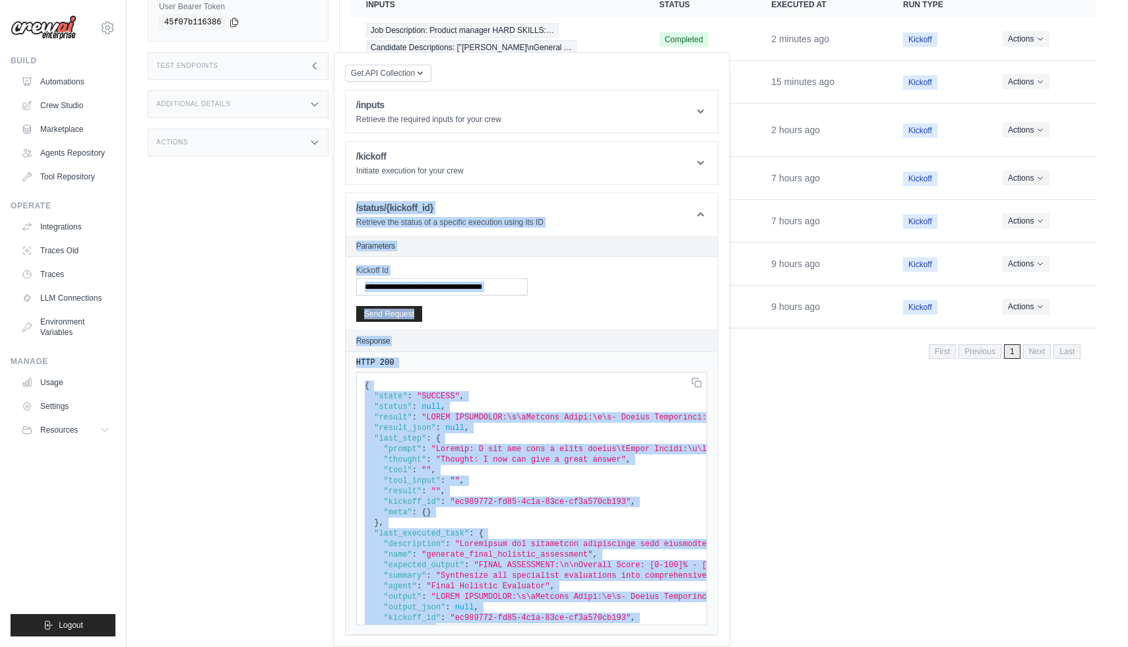
drag, startPoint x: 351, startPoint y: 208, endPoint x: 524, endPoint y: 646, distance: 471.1
click at [524, 646] on div "Get API Collection Postman API Collection /inputs Retrieve the required inputs …" at bounding box center [532, 349] width 396 height 595
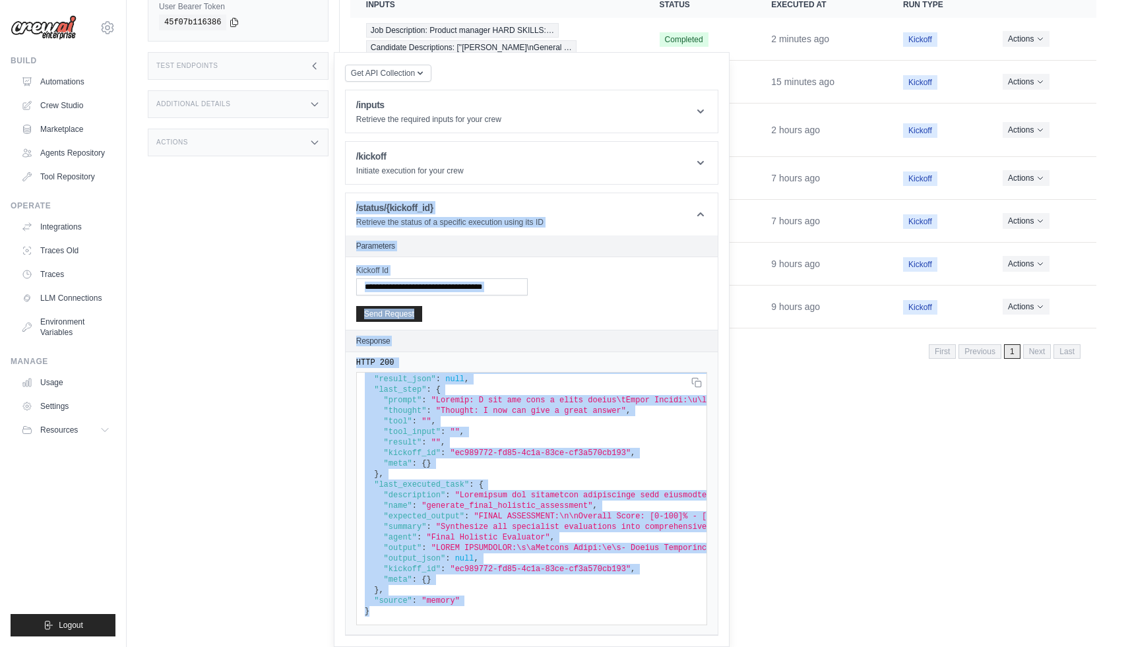
copy article "/loremi/{dolorsi_am} Consecte adi elitse do e temporin utlaboree dolor mag AL E…"
